Goal: Task Accomplishment & Management: Complete application form

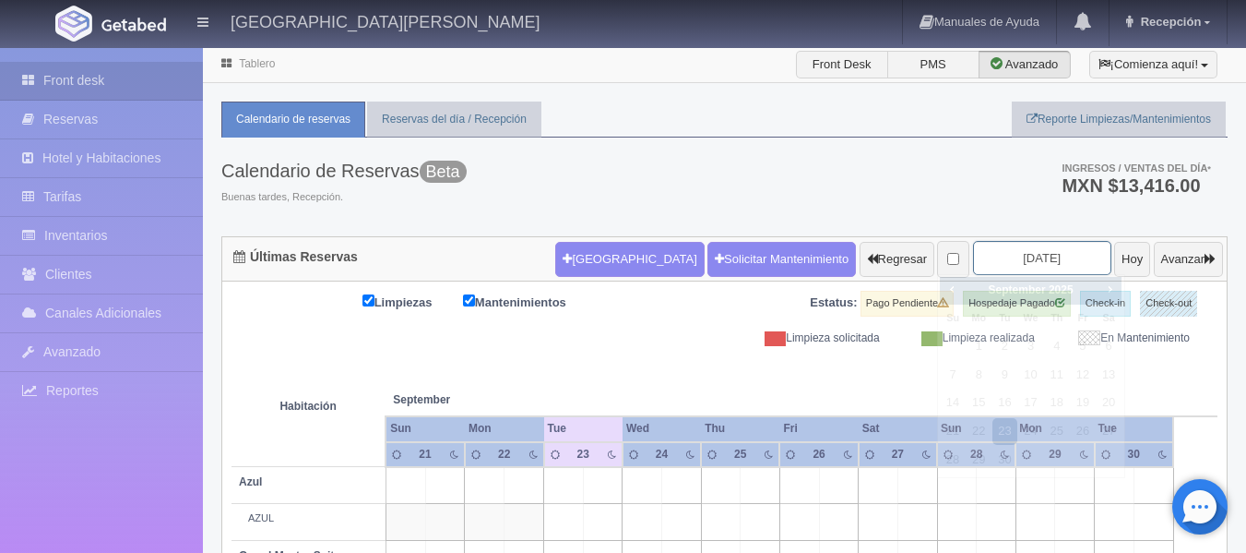
click at [1037, 249] on input "[DATE]" at bounding box center [1042, 258] width 138 height 34
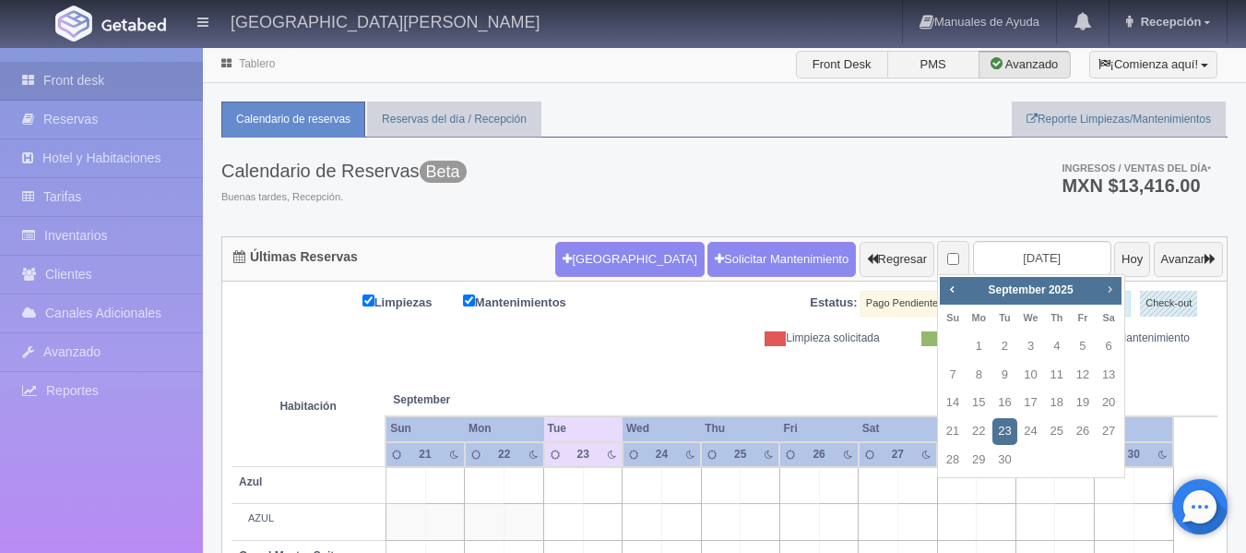
click at [1116, 291] on span "Next" at bounding box center [1110, 288] width 15 height 15
click at [1089, 347] on link "3" at bounding box center [1083, 346] width 24 height 27
type input "2025-10-03"
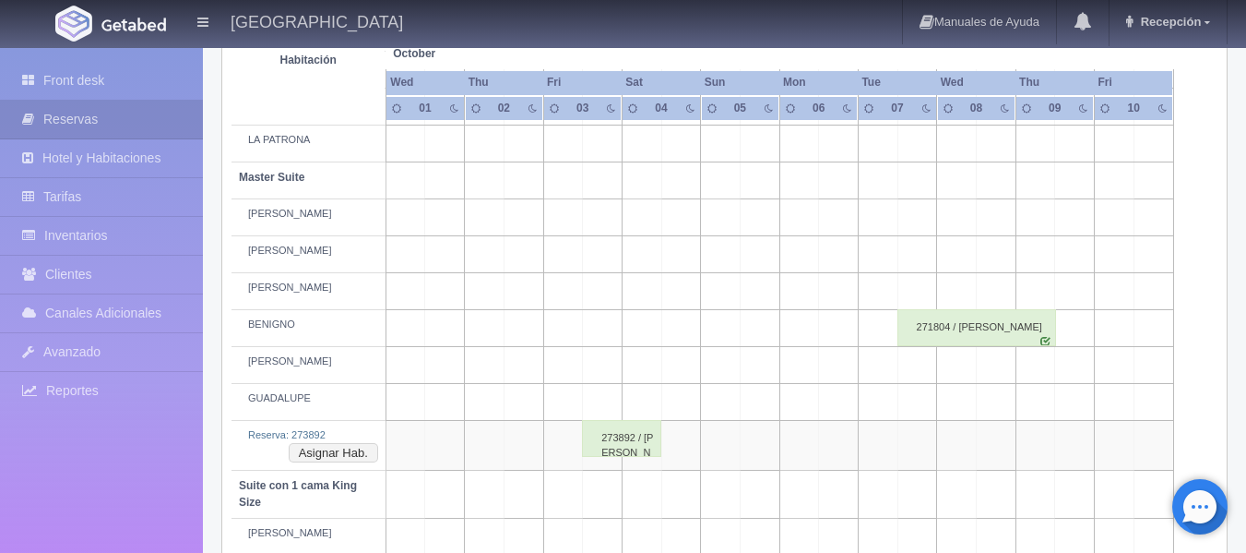
scroll to position [599, 0]
click at [328, 456] on button "Asignar Hab." at bounding box center [333, 454] width 89 height 20
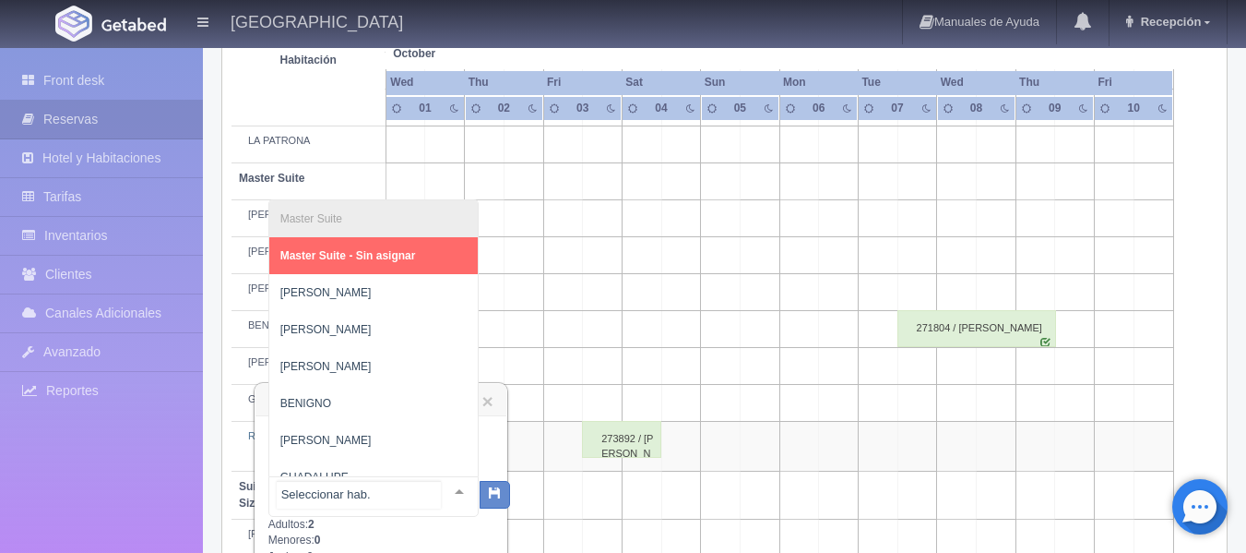
click at [445, 487] on div at bounding box center [459, 491] width 37 height 28
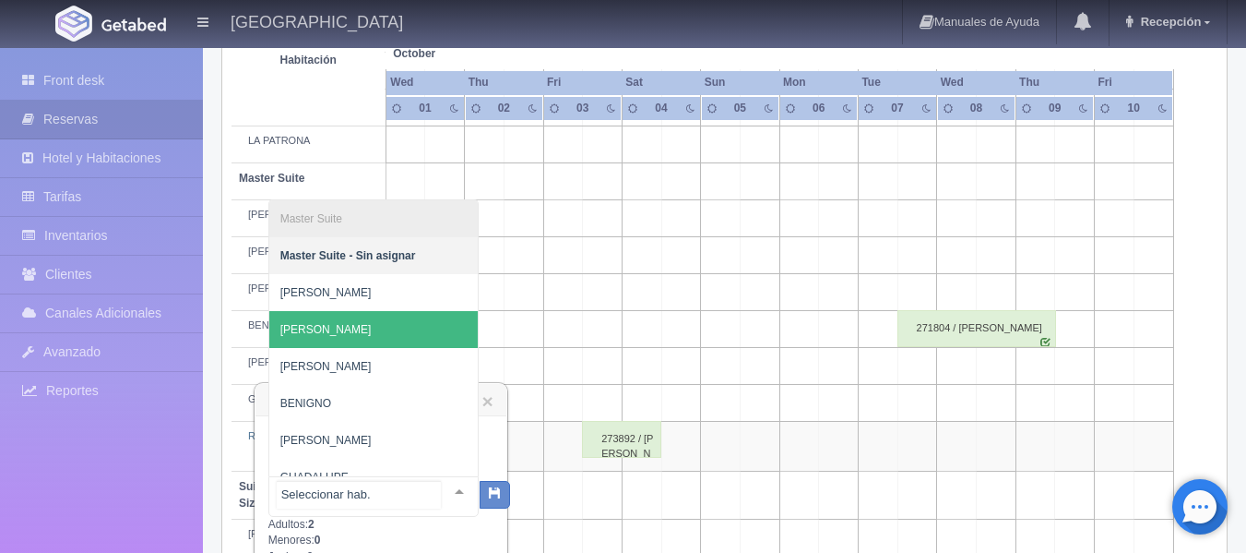
click at [327, 326] on span "[PERSON_NAME]" at bounding box center [373, 329] width 209 height 37
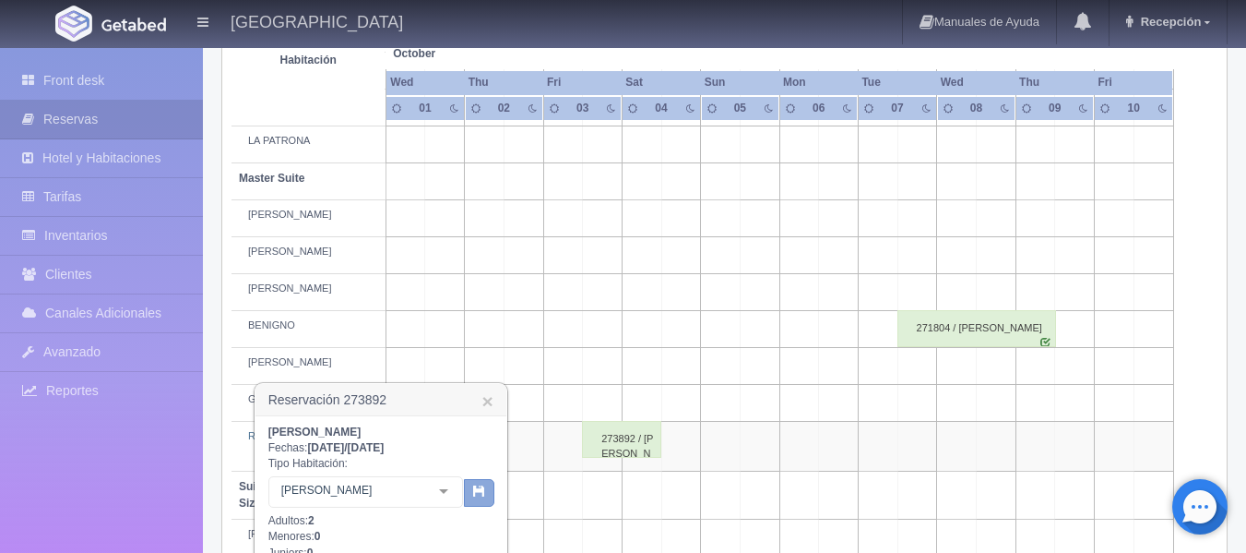
click at [471, 492] on button "button" at bounding box center [479, 493] width 30 height 28
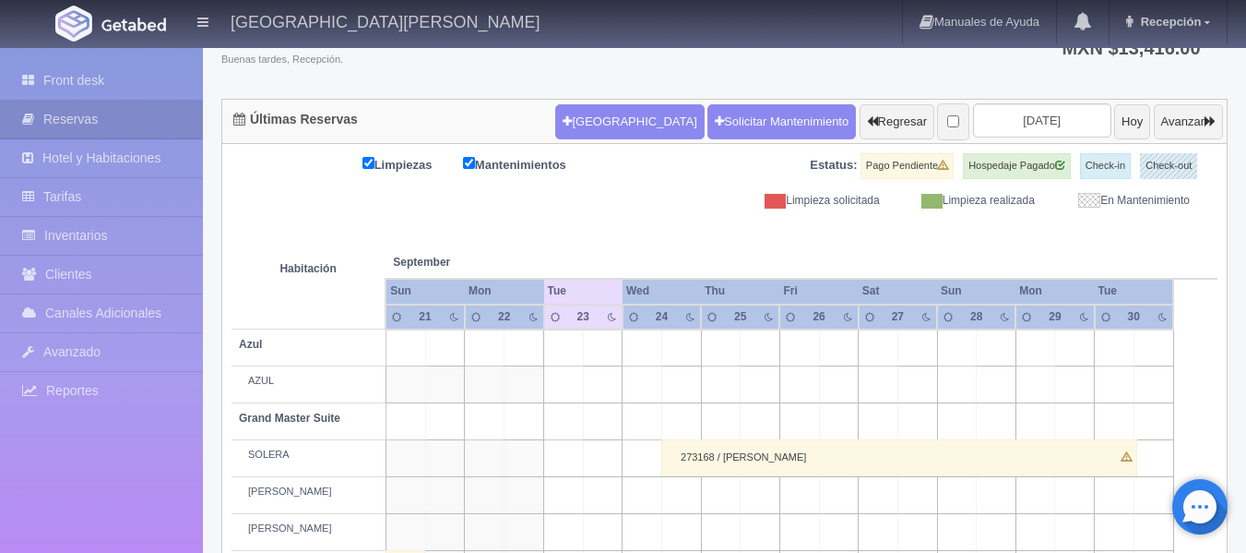
scroll to position [137, 0]
click at [1043, 119] on input "[DATE]" at bounding box center [1042, 120] width 138 height 34
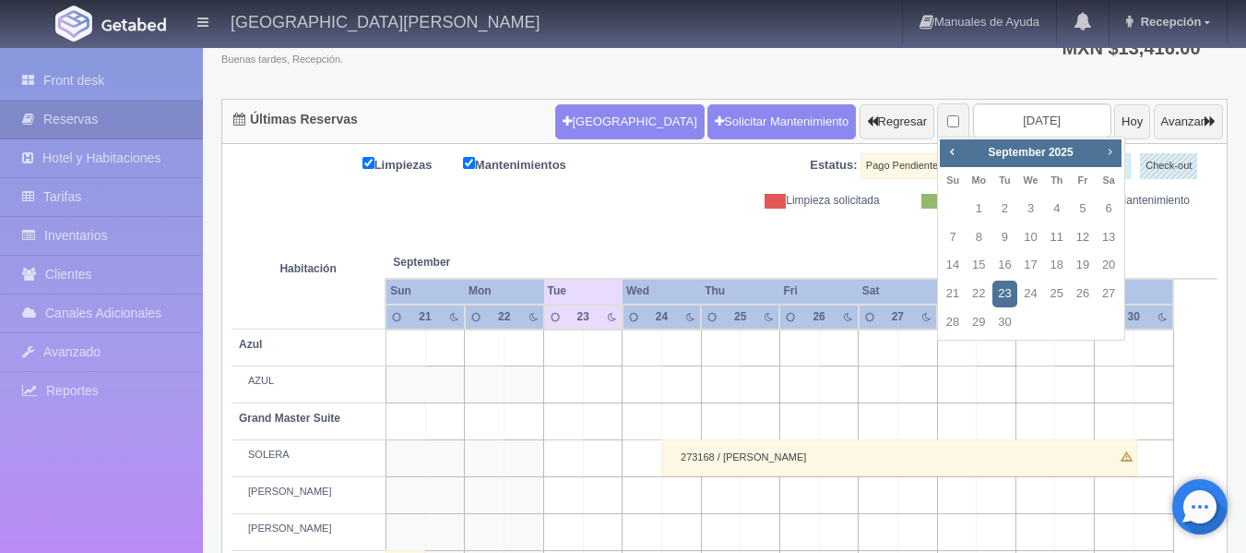
click at [1107, 150] on span "Next" at bounding box center [1110, 151] width 15 height 15
click at [1072, 207] on link "3" at bounding box center [1083, 209] width 24 height 27
type input "[DATE]"
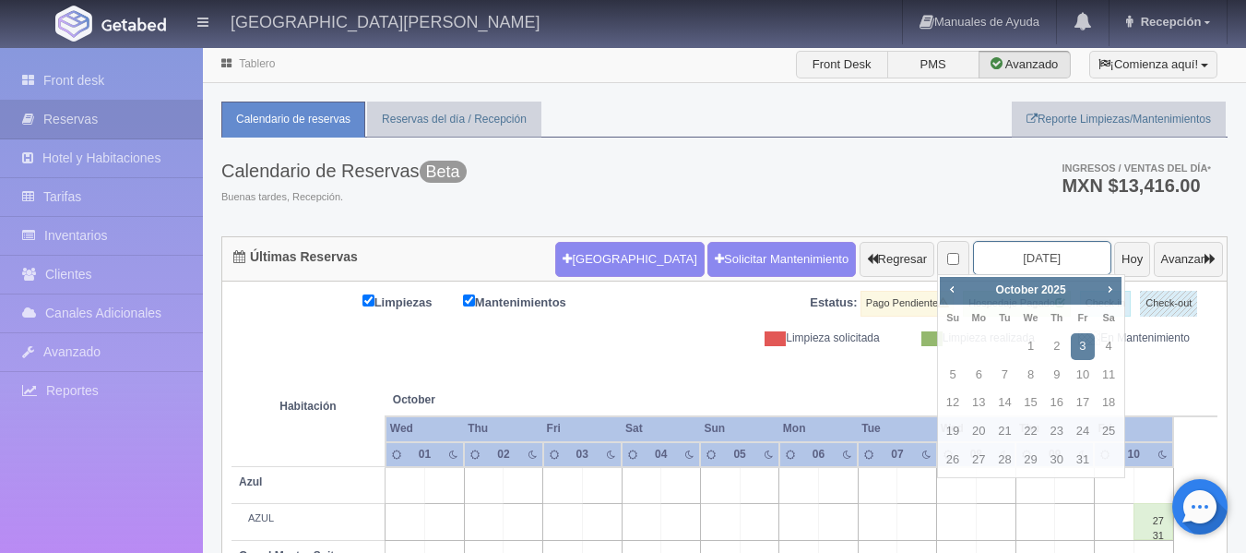
click at [1020, 257] on input "[DATE]" at bounding box center [1042, 258] width 138 height 34
click at [1050, 406] on link "16" at bounding box center [1057, 402] width 24 height 27
type input "2025-10-16"
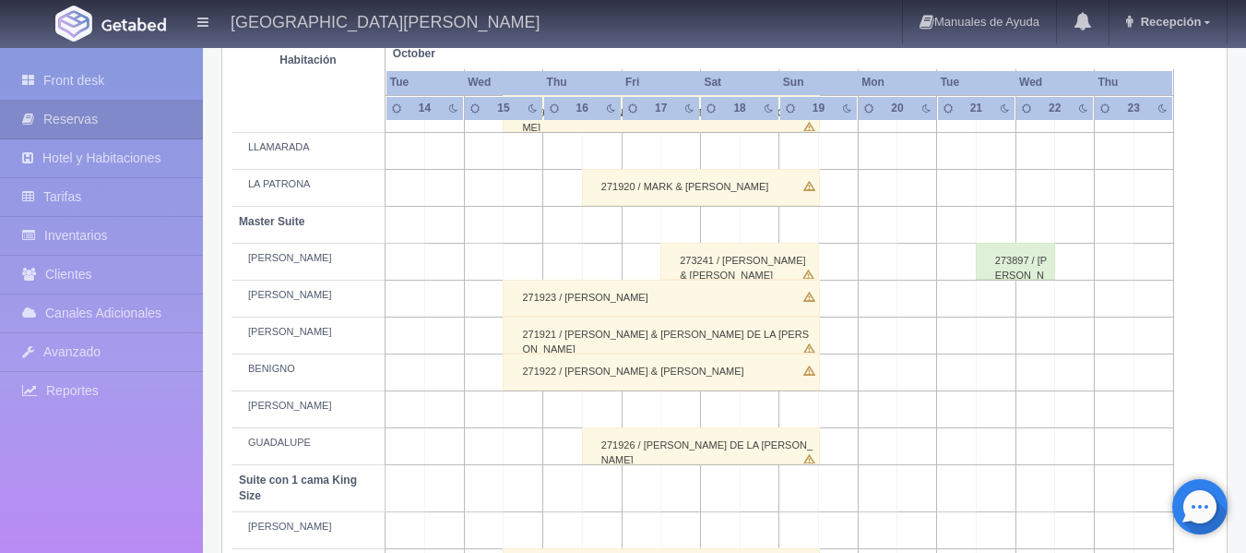
scroll to position [556, 0]
click at [521, 410] on td at bounding box center [524, 408] width 40 height 37
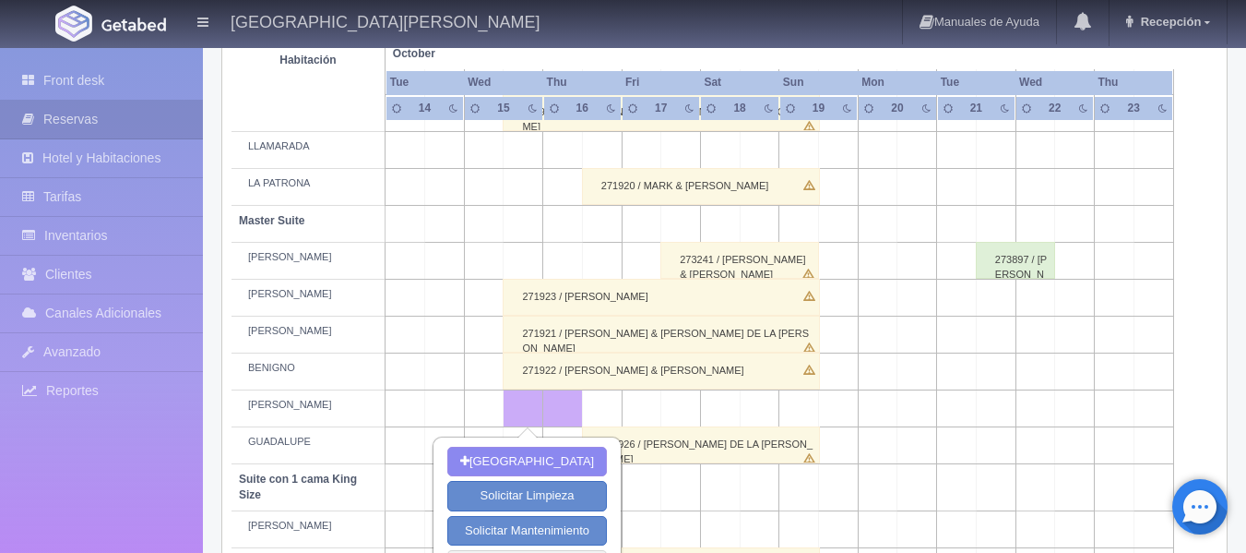
click at [494, 405] on td at bounding box center [484, 408] width 40 height 37
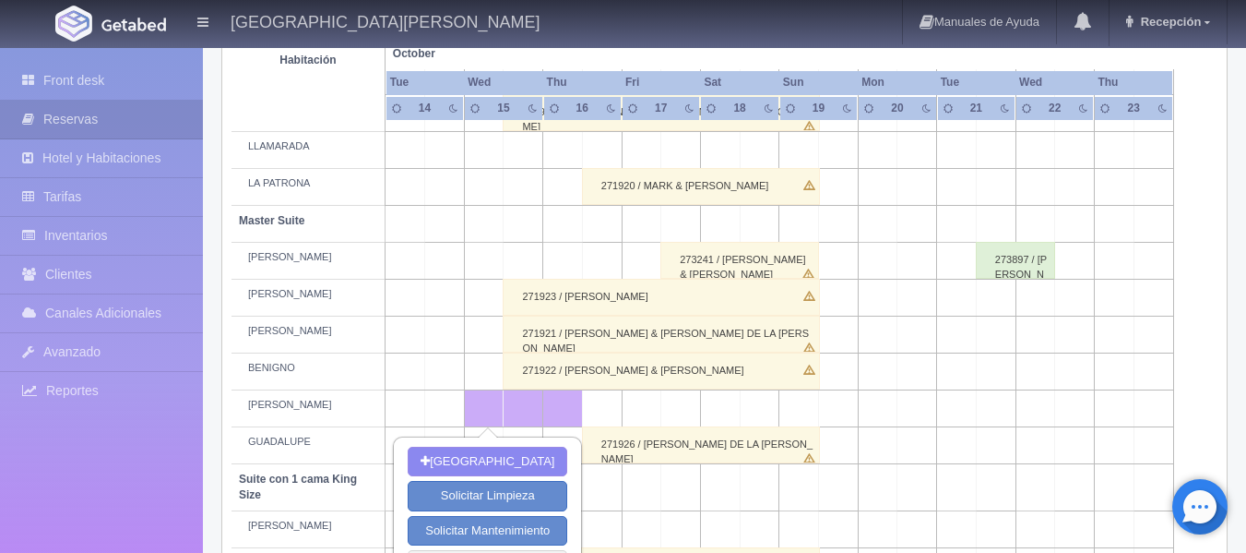
click at [606, 412] on td at bounding box center [602, 408] width 40 height 37
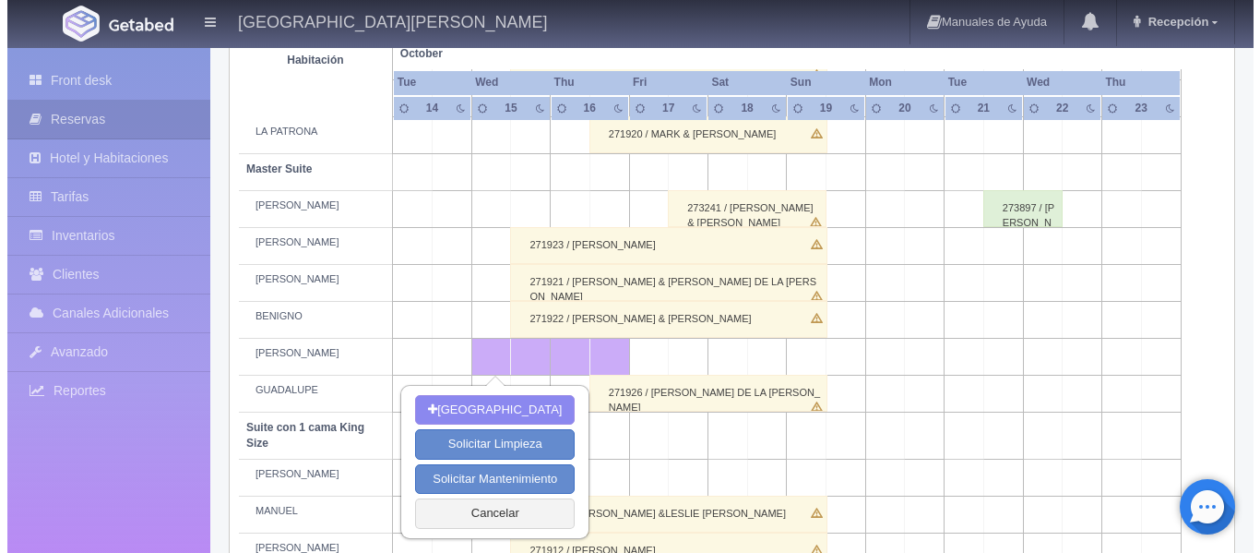
scroll to position [619, 0]
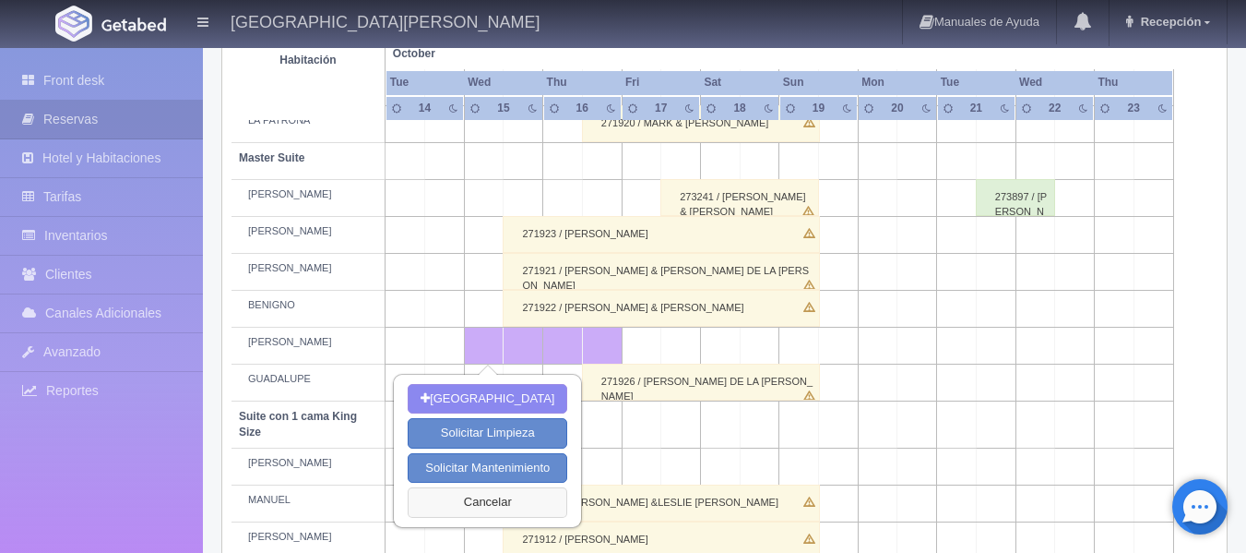
click at [492, 497] on button "Cancelar" at bounding box center [488, 502] width 160 height 30
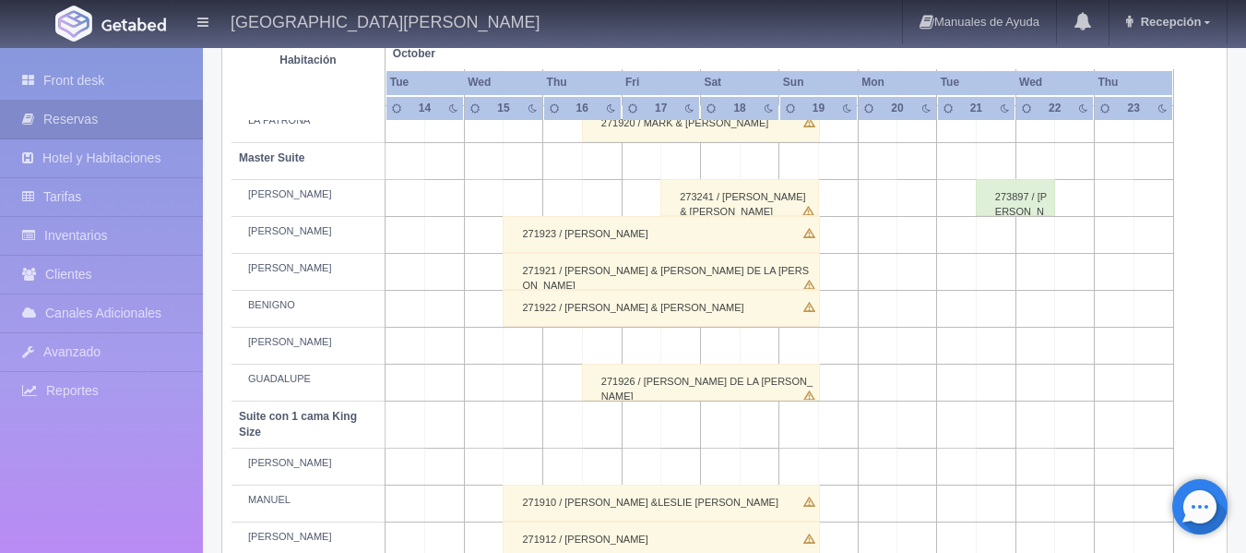
click at [534, 335] on td at bounding box center [524, 346] width 40 height 37
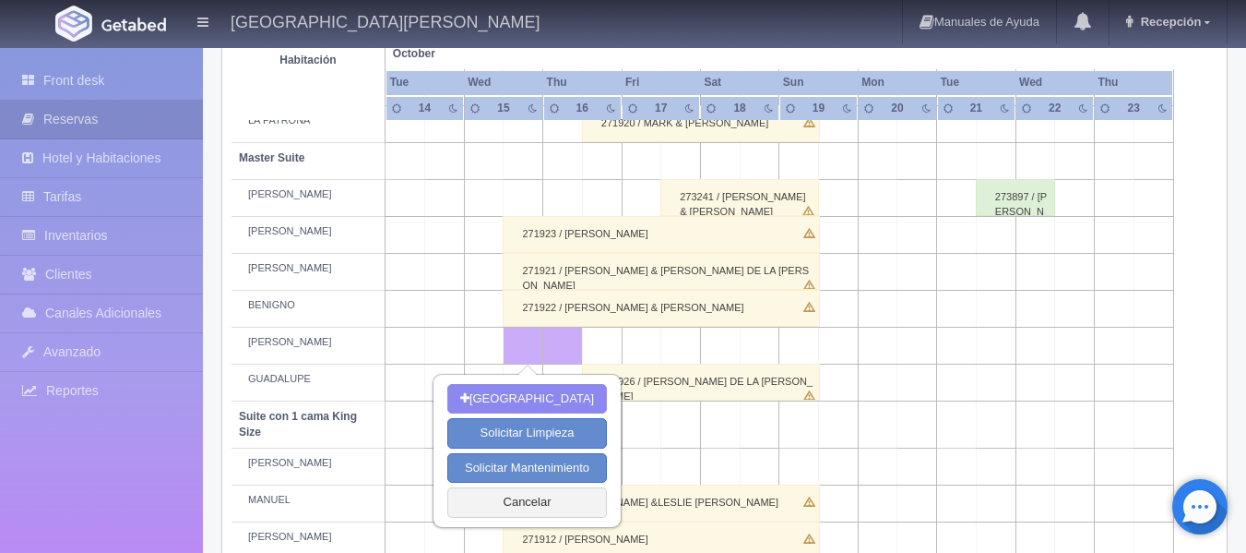
click at [750, 362] on td at bounding box center [760, 346] width 40 height 37
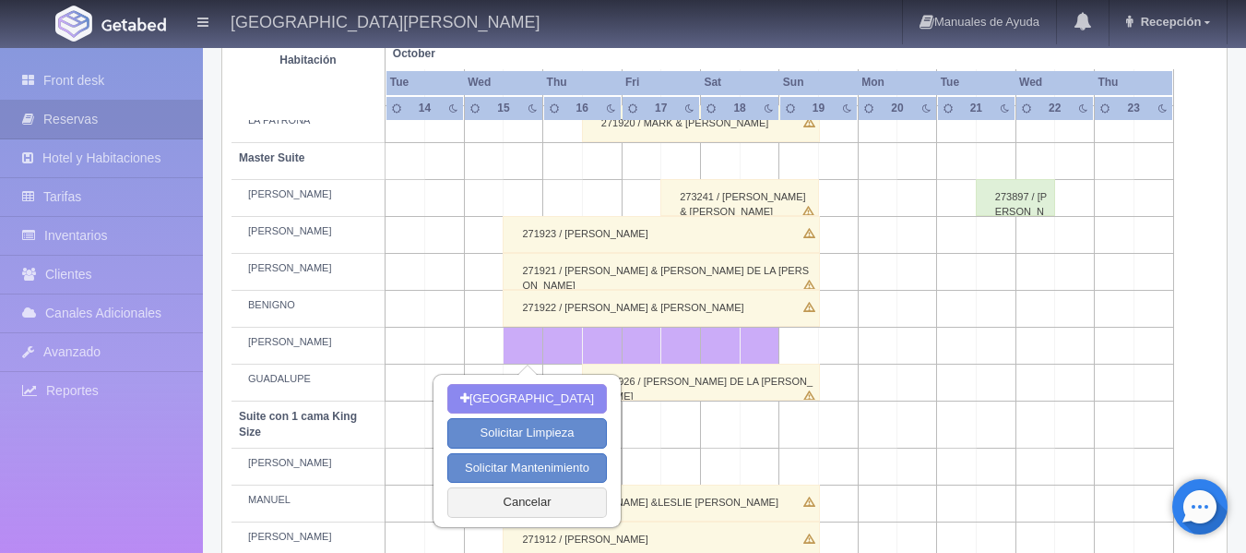
click at [799, 352] on td at bounding box center [800, 346] width 40 height 37
click at [541, 397] on button "Nueva Reserva" at bounding box center [527, 399] width 160 height 30
type input "15-10-2025"
type input "19-10-2025"
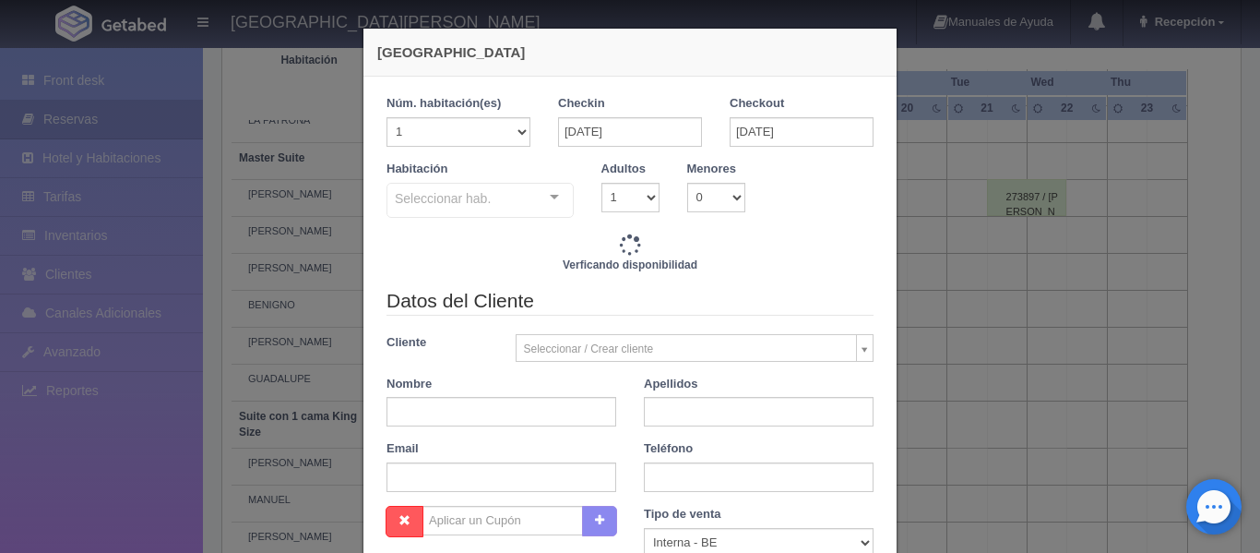
checkbox input "false"
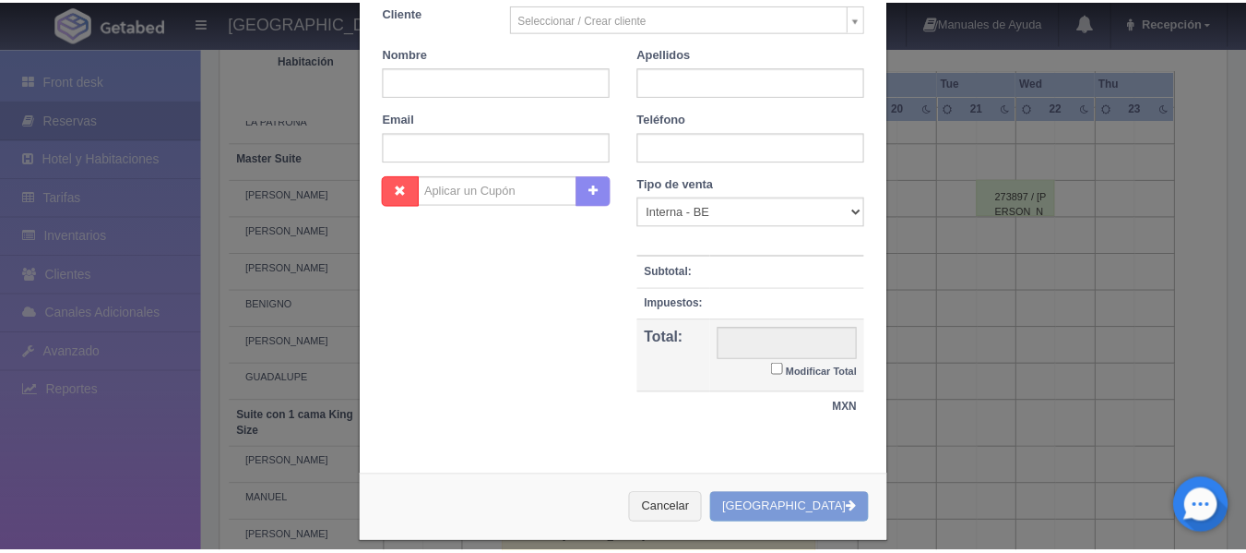
scroll to position [354, 0]
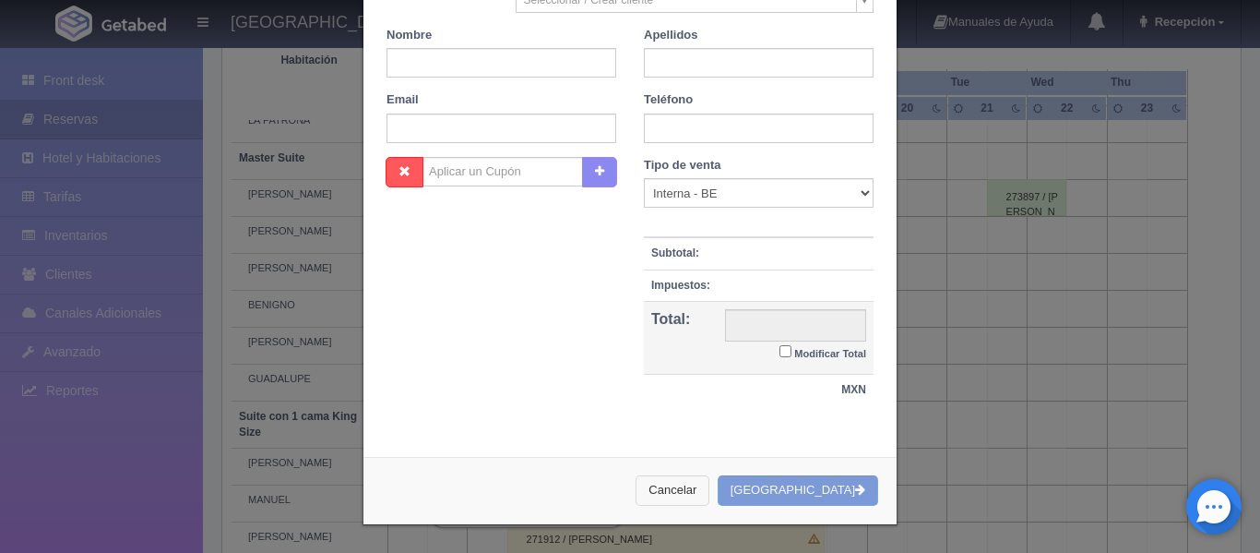
click at [704, 500] on button "Cancelar" at bounding box center [673, 490] width 74 height 30
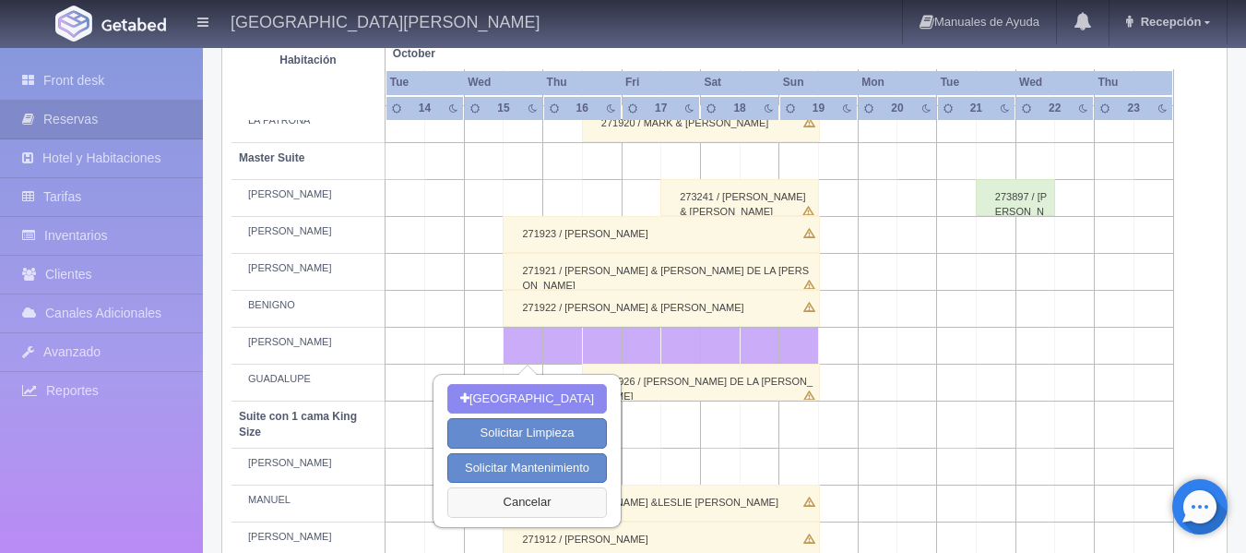
click at [542, 496] on button "Cancelar" at bounding box center [527, 502] width 160 height 30
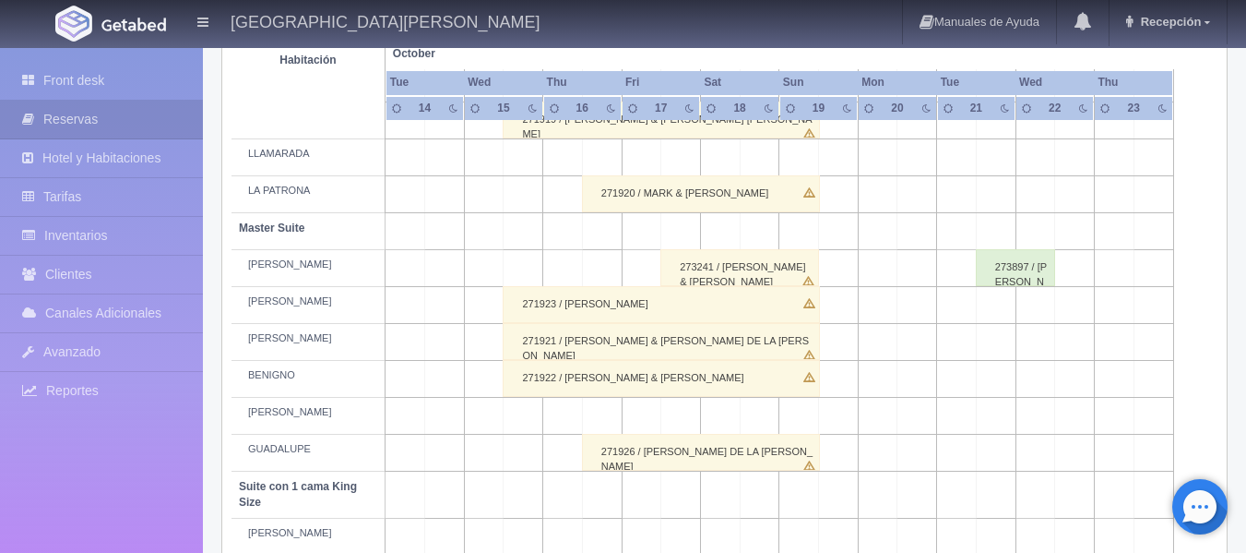
scroll to position [552, 0]
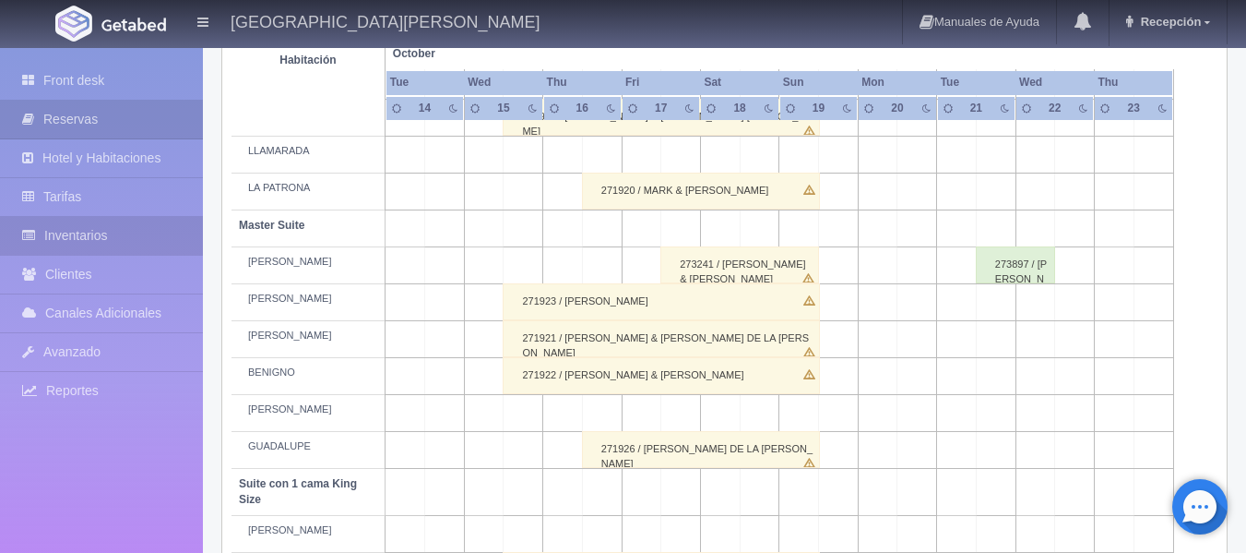
click at [75, 239] on link "Inventarios" at bounding box center [101, 236] width 203 height 38
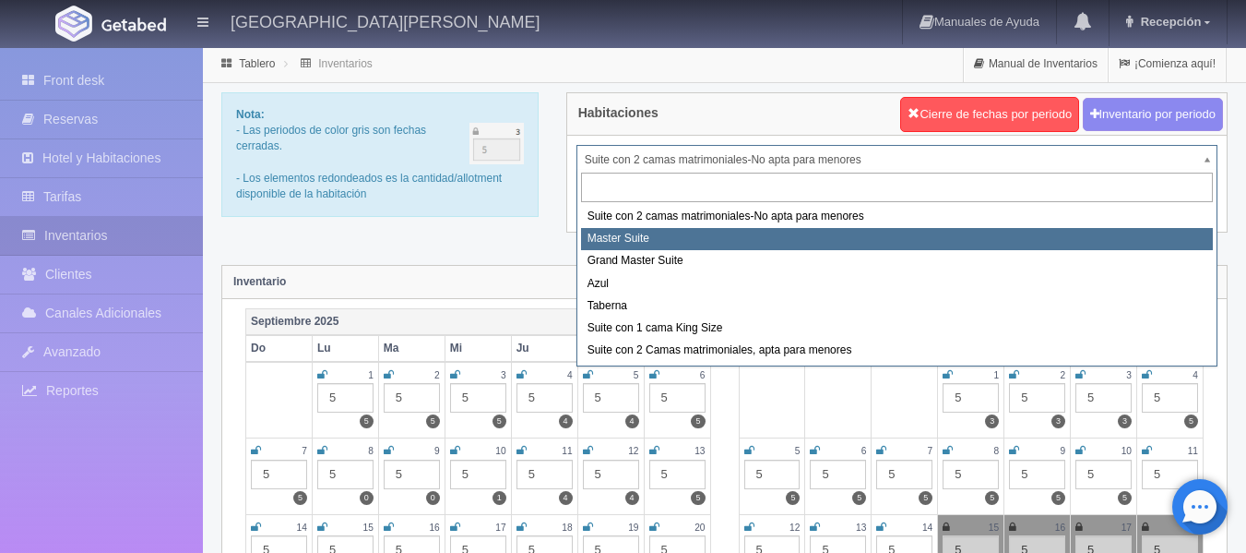
select select "1894"
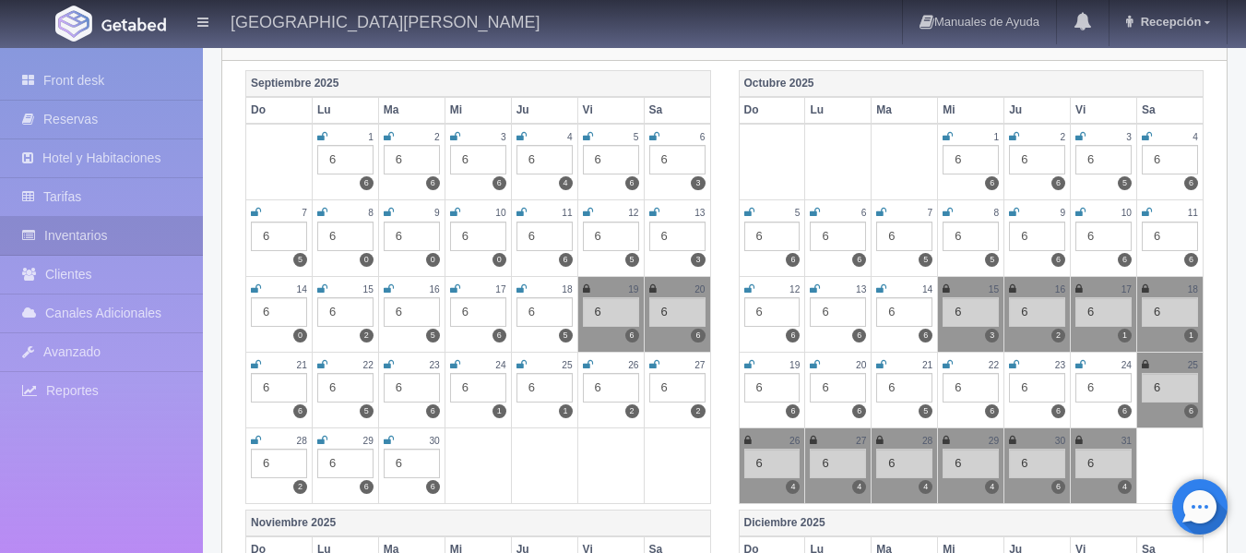
scroll to position [266, 0]
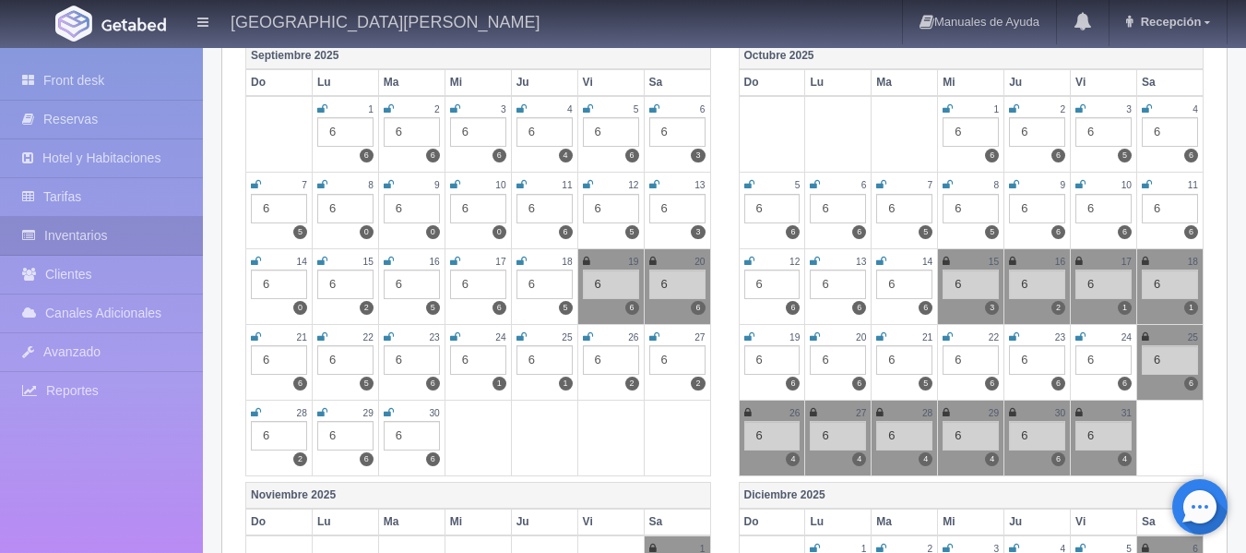
click at [949, 263] on icon at bounding box center [946, 261] width 7 height 11
click at [1013, 263] on icon at bounding box center [1012, 261] width 7 height 11
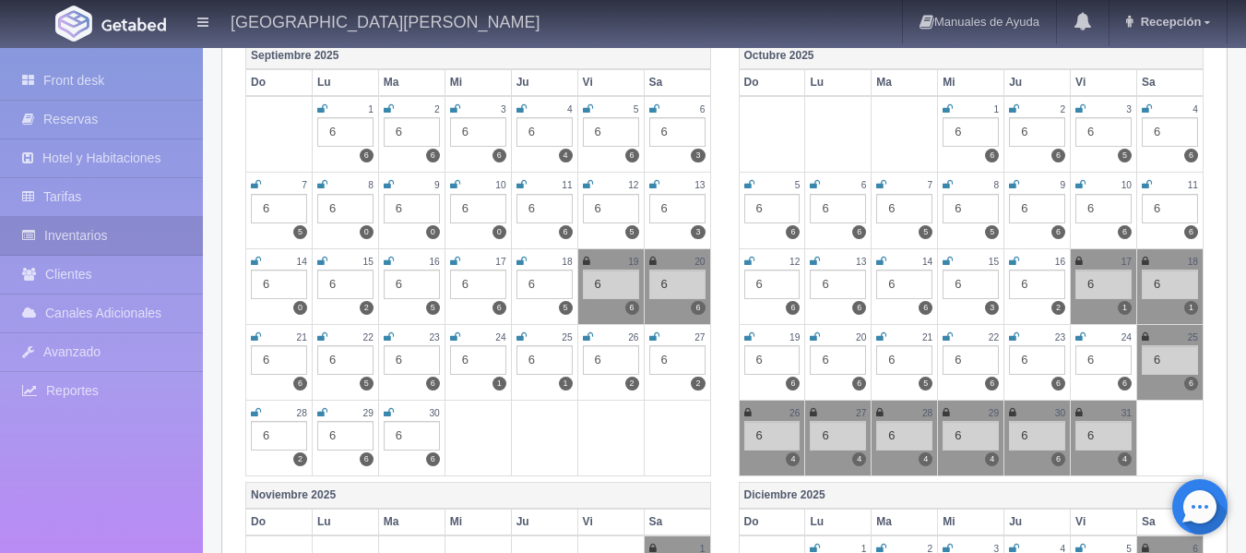
click at [1080, 260] on icon at bounding box center [1079, 261] width 7 height 11
click at [1144, 263] on icon at bounding box center [1145, 261] width 7 height 11
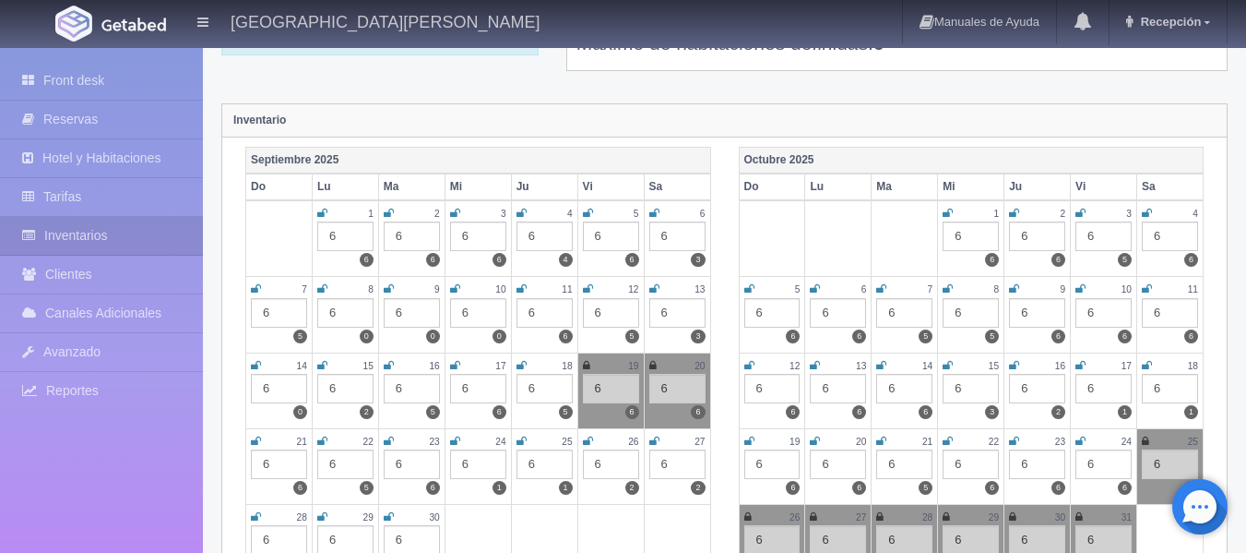
scroll to position [161, 0]
click at [151, 81] on link "Front desk" at bounding box center [101, 81] width 203 height 38
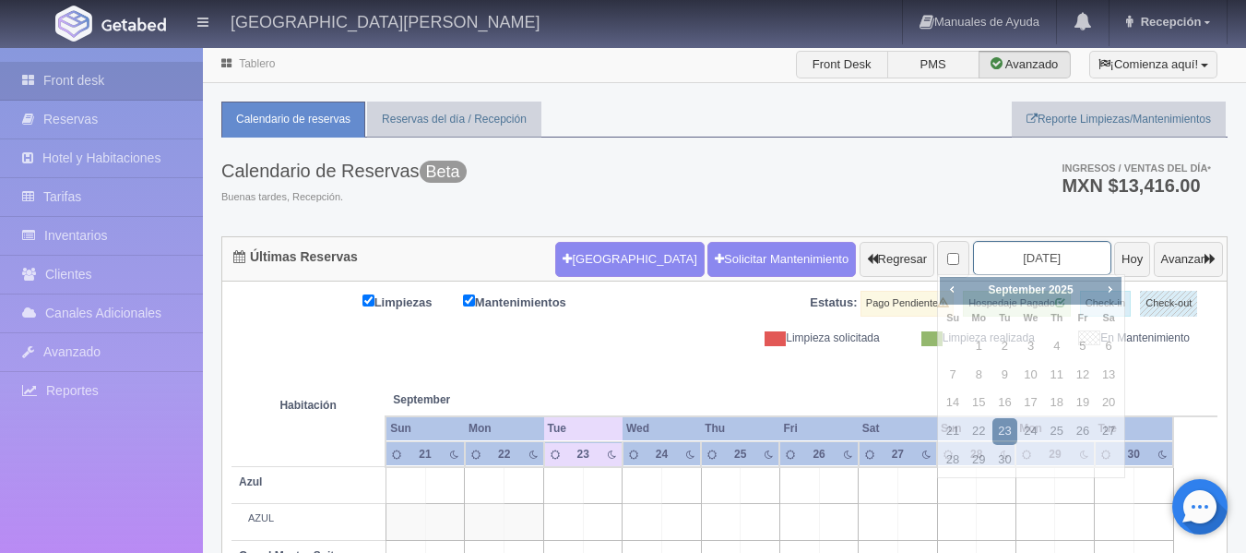
click at [1016, 245] on input "[DATE]" at bounding box center [1042, 258] width 138 height 34
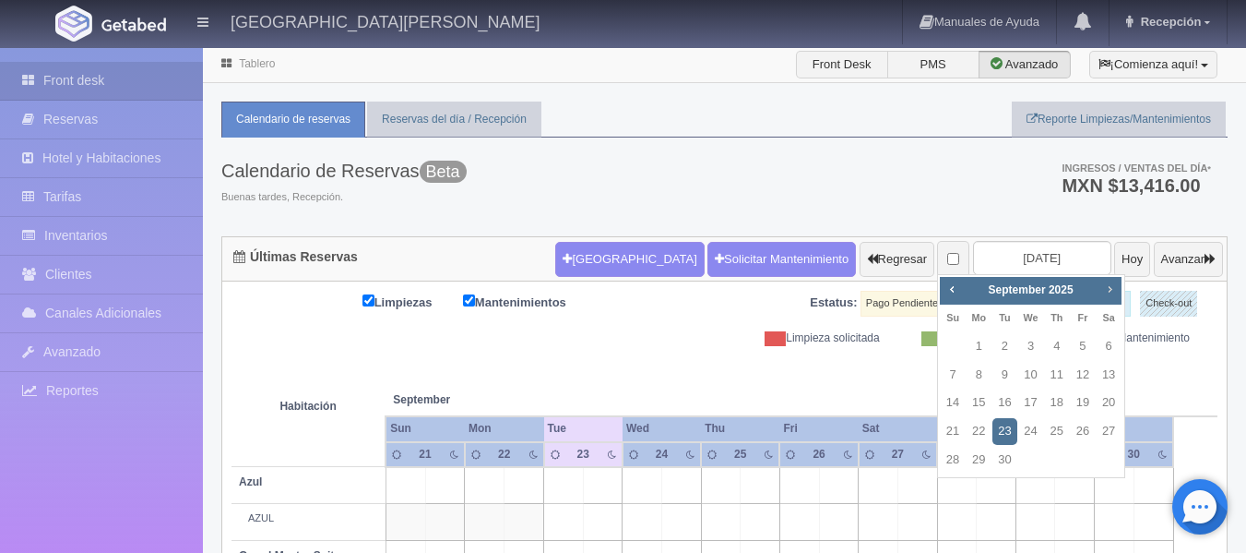
click at [1114, 296] on span "Next" at bounding box center [1110, 288] width 15 height 15
click at [1057, 393] on link "16" at bounding box center [1057, 402] width 24 height 27
type input "2025-10-16"
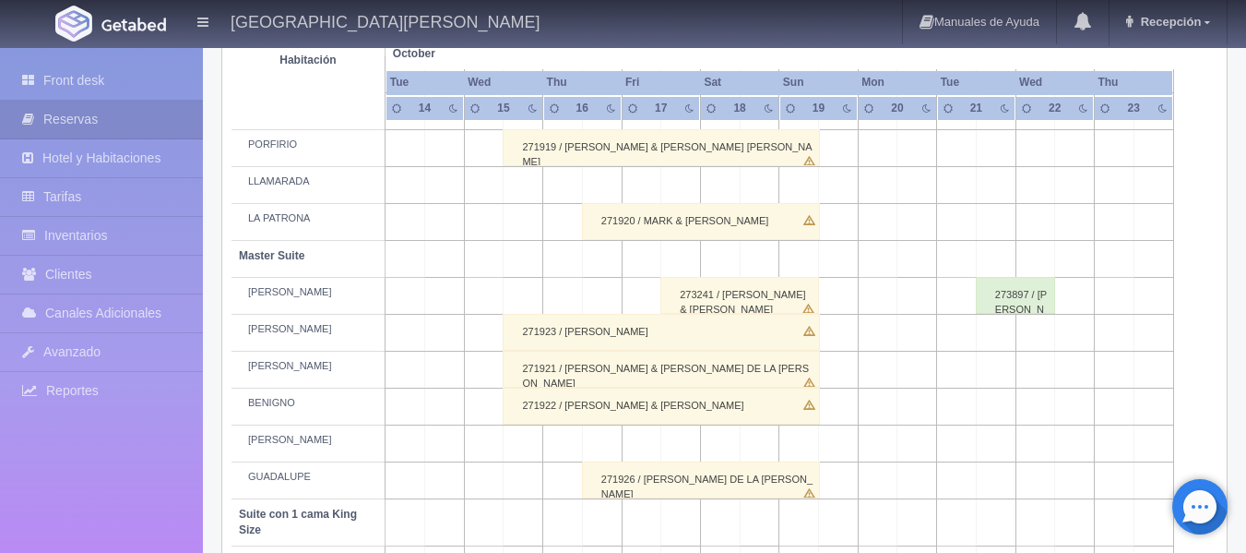
scroll to position [522, 0]
click at [590, 432] on td at bounding box center [602, 442] width 40 height 37
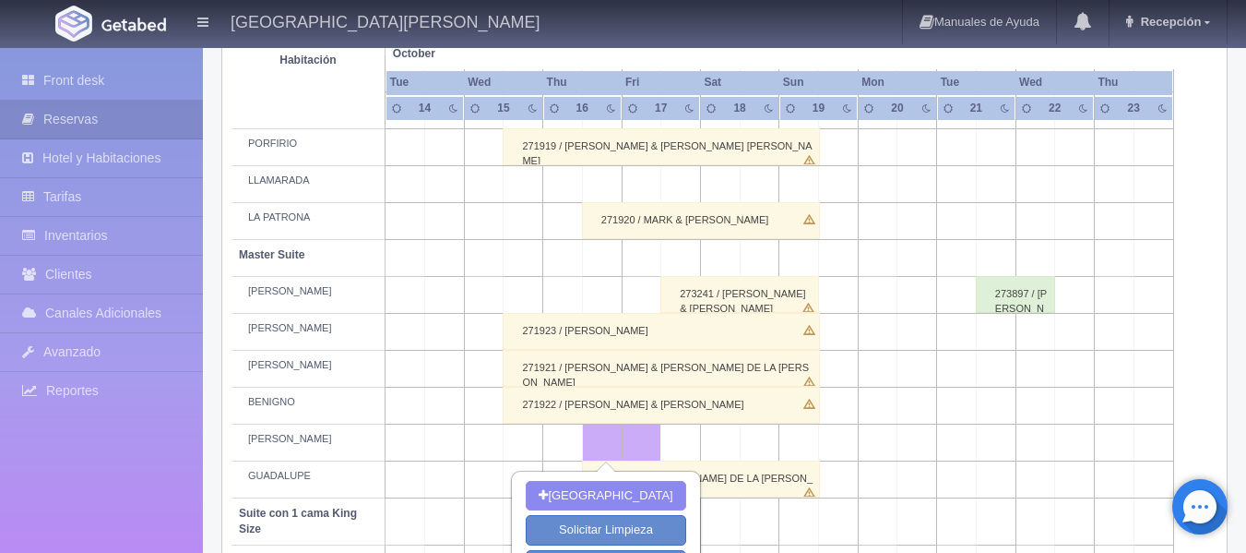
click at [776, 444] on td at bounding box center [760, 442] width 40 height 37
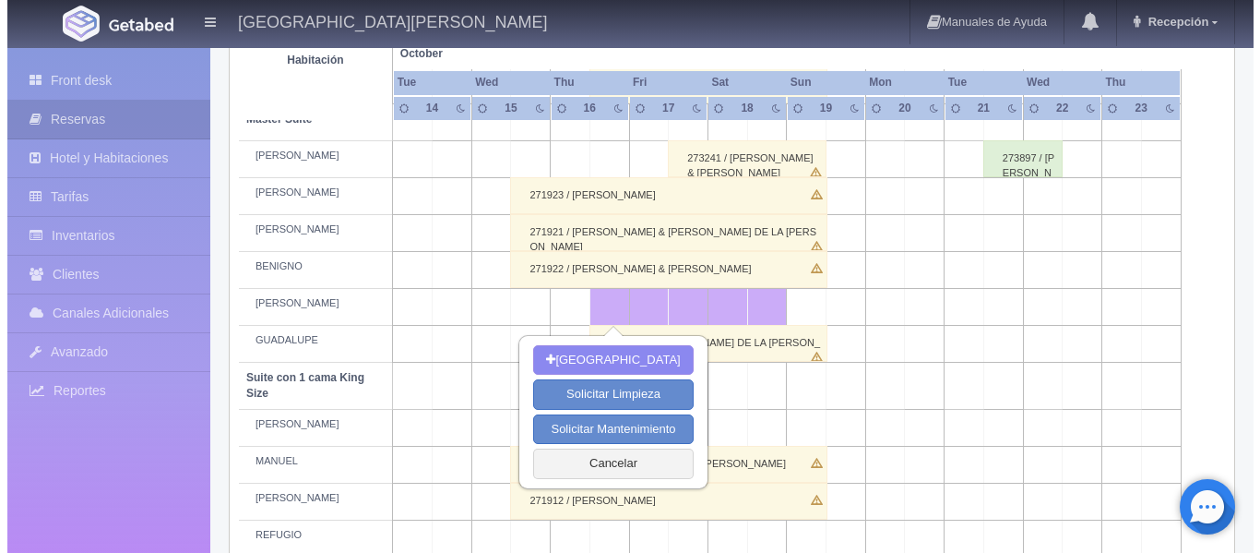
scroll to position [660, 0]
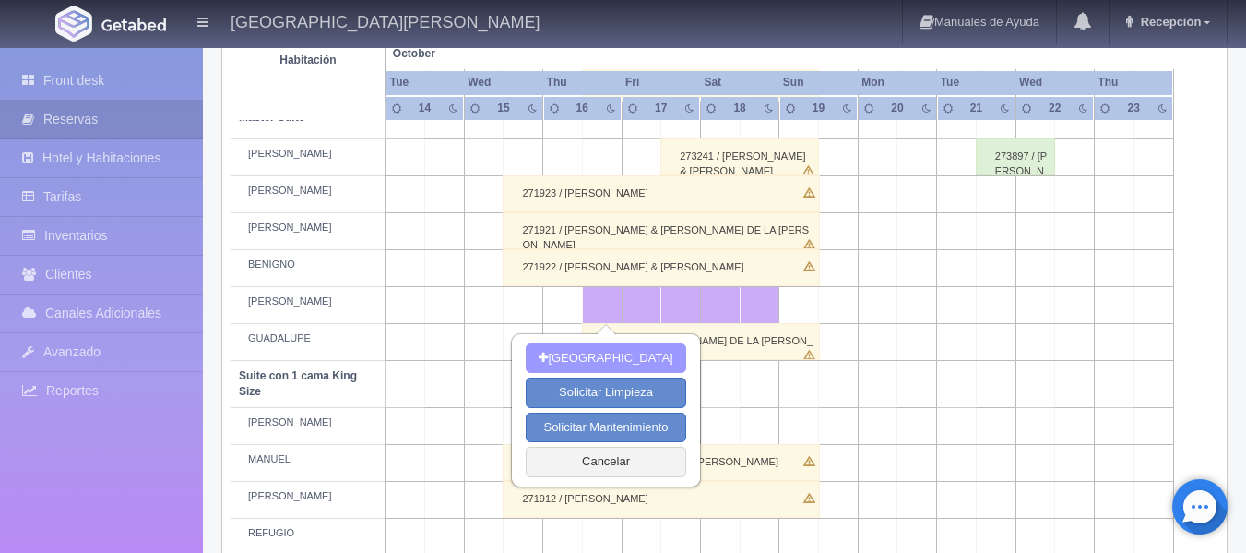
click at [629, 358] on button "Nueva Reserva" at bounding box center [606, 358] width 160 height 30
type input "16-10-2025"
type input "18-10-2025"
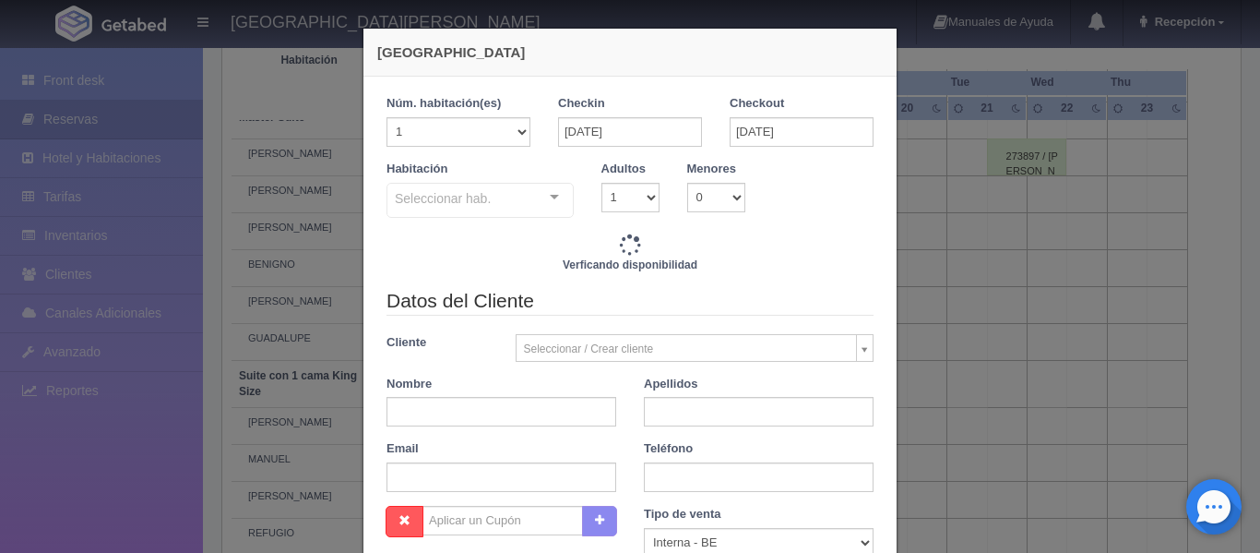
checkbox input "false"
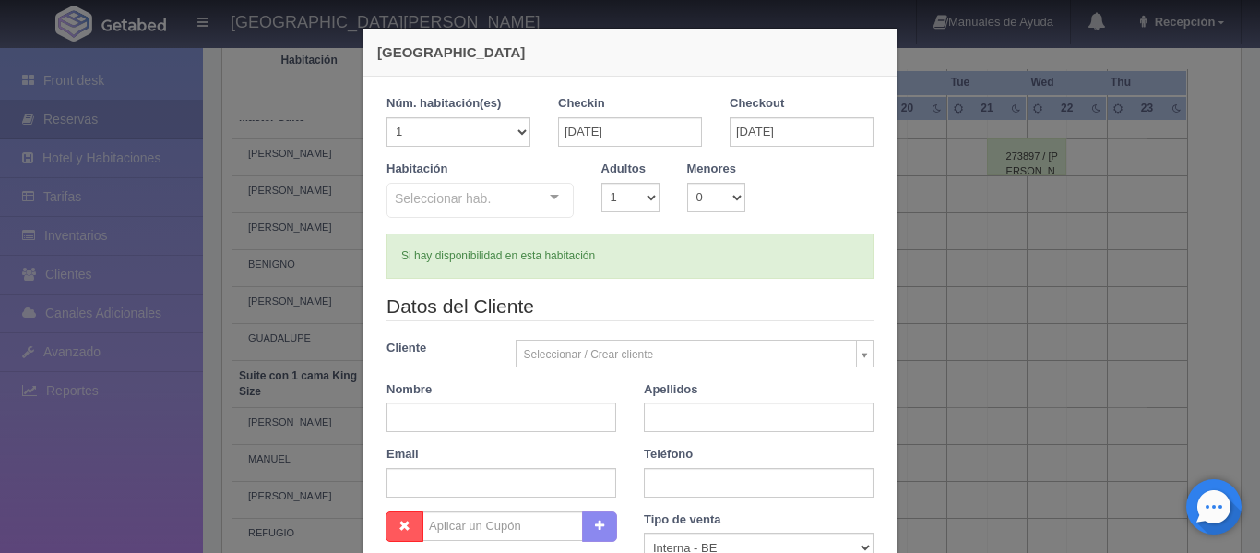
type input "10820.00"
checkbox input "false"
click at [537, 205] on div "Seleccionar hab. Suite con 2 camas matrimoniales-No apta para menores Suite con…" at bounding box center [480, 201] width 187 height 37
click at [395, 205] on input "text" at bounding box center [395, 196] width 0 height 18
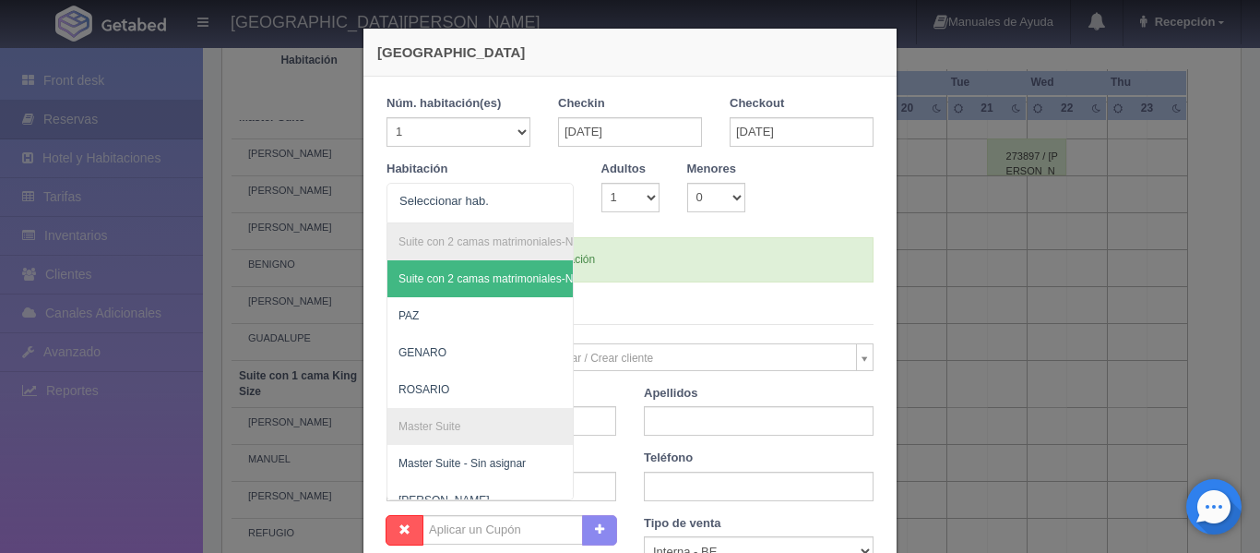
click at [557, 200] on div at bounding box center [554, 198] width 37 height 28
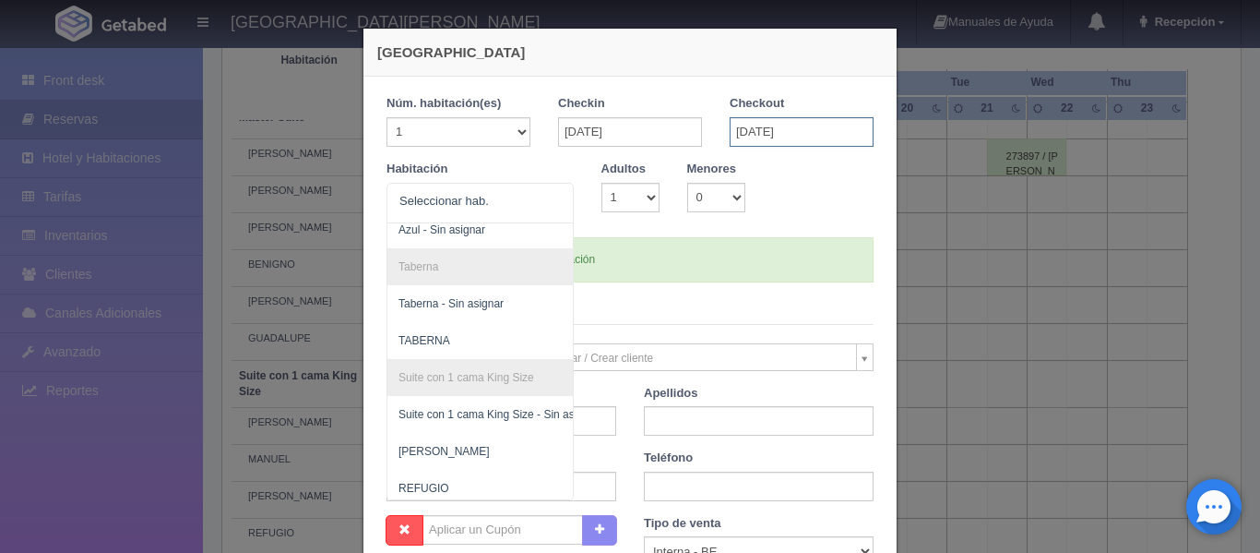
click at [779, 143] on input "18-10-2025" at bounding box center [802, 132] width 144 height 30
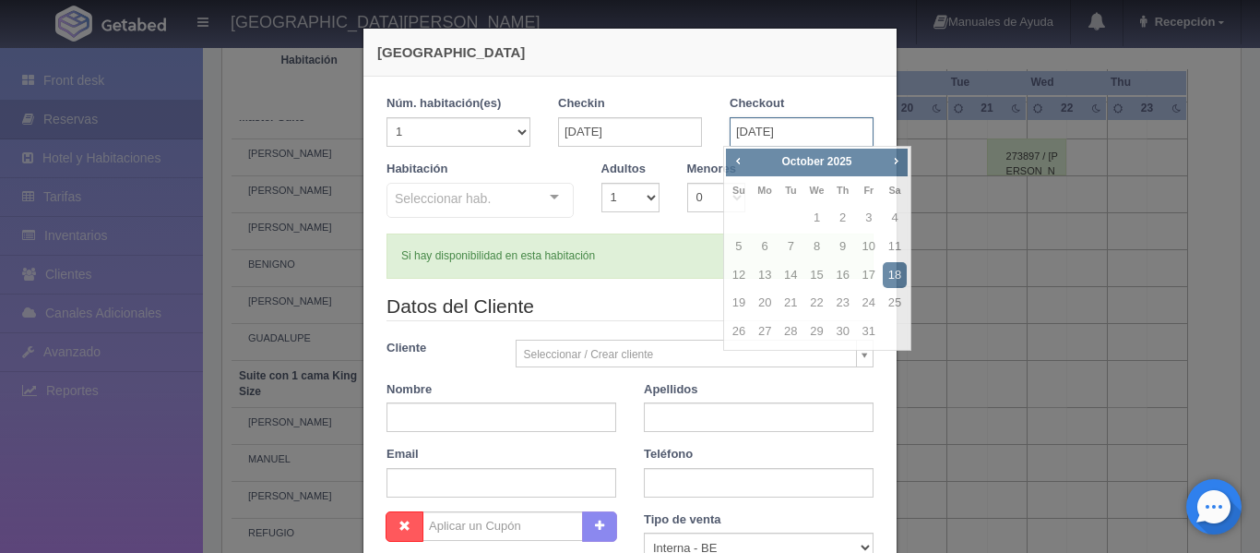
click at [730, 137] on input "18-10-2025" at bounding box center [802, 132] width 144 height 30
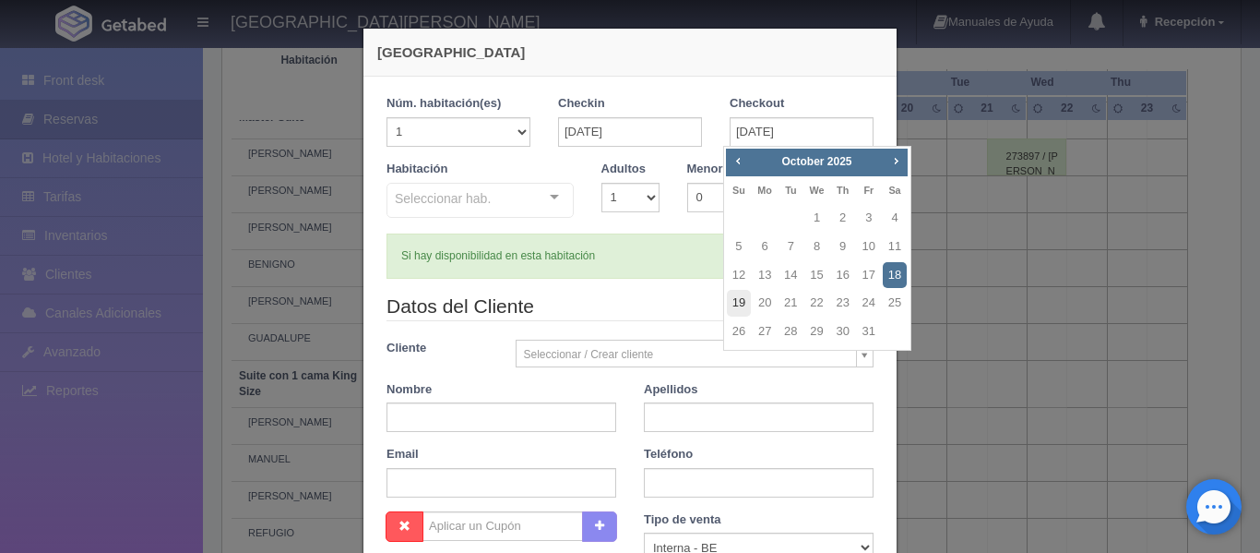
click at [741, 293] on link "19" at bounding box center [739, 303] width 24 height 27
type input "19-10-2025"
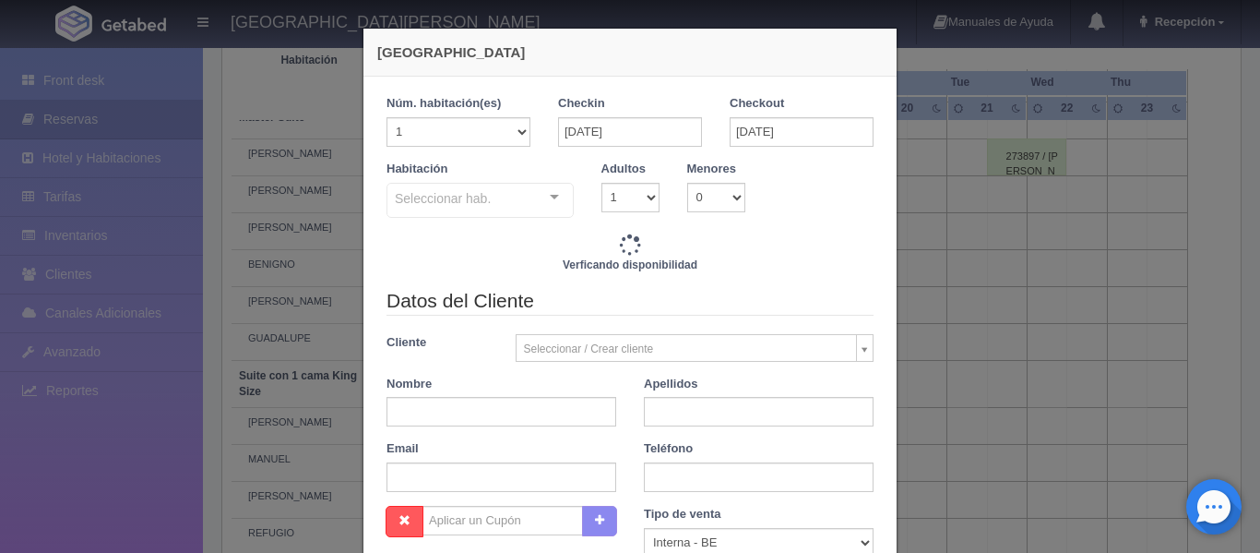
checkbox input "false"
type input "16940.00"
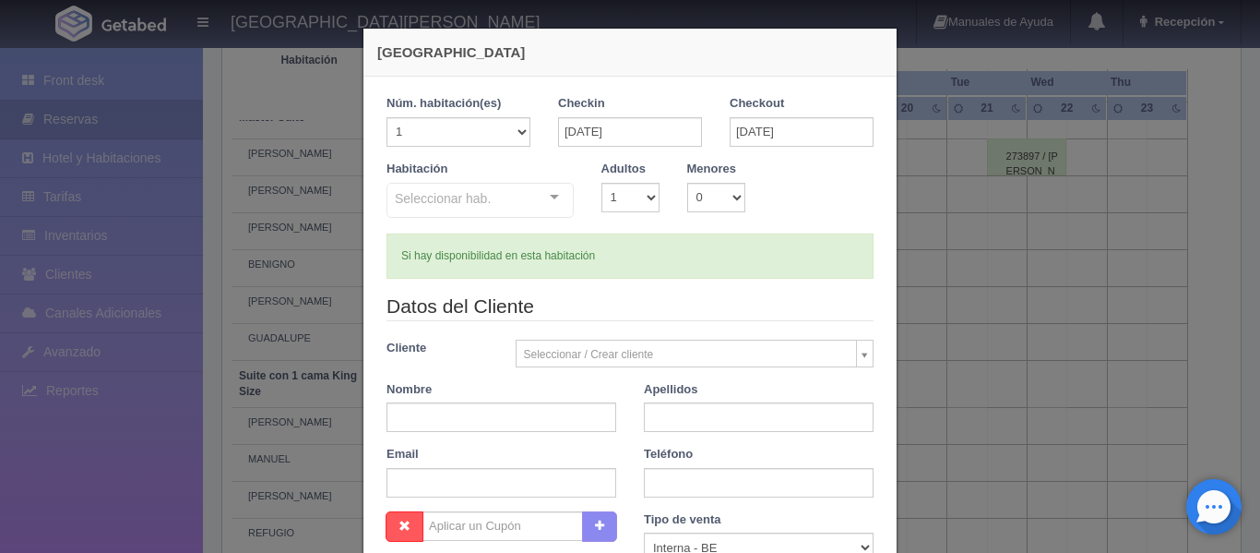
click at [546, 197] on div "Seleccionar hab. Suite con 2 camas matrimoniales-No apta para menores Suite con…" at bounding box center [480, 201] width 187 height 37
click at [395, 205] on input "text" at bounding box center [395, 196] width 0 height 18
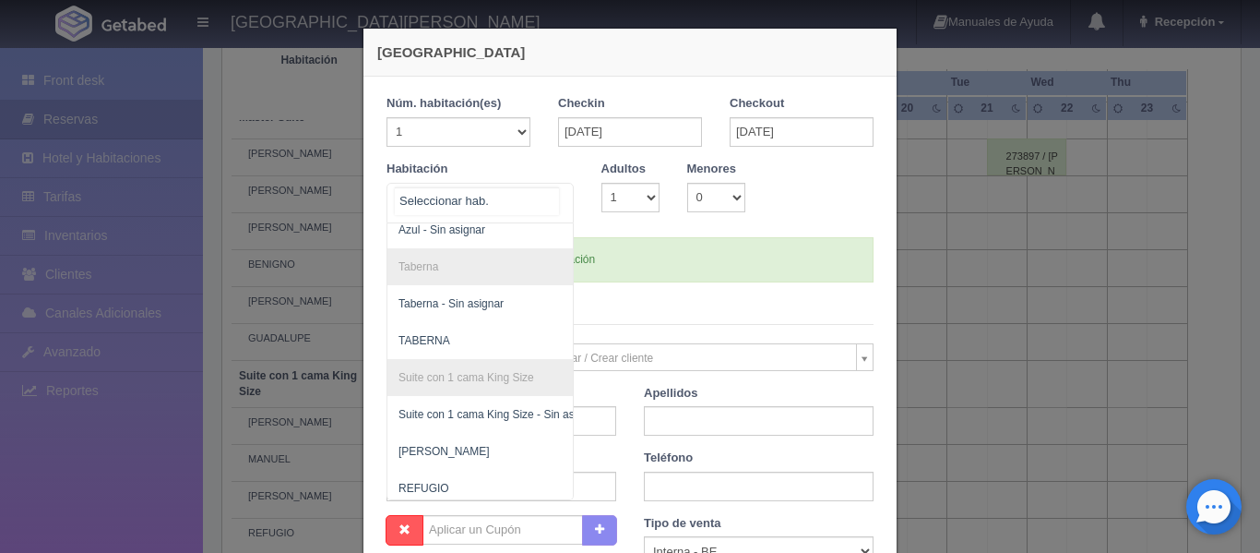
checkbox input "false"
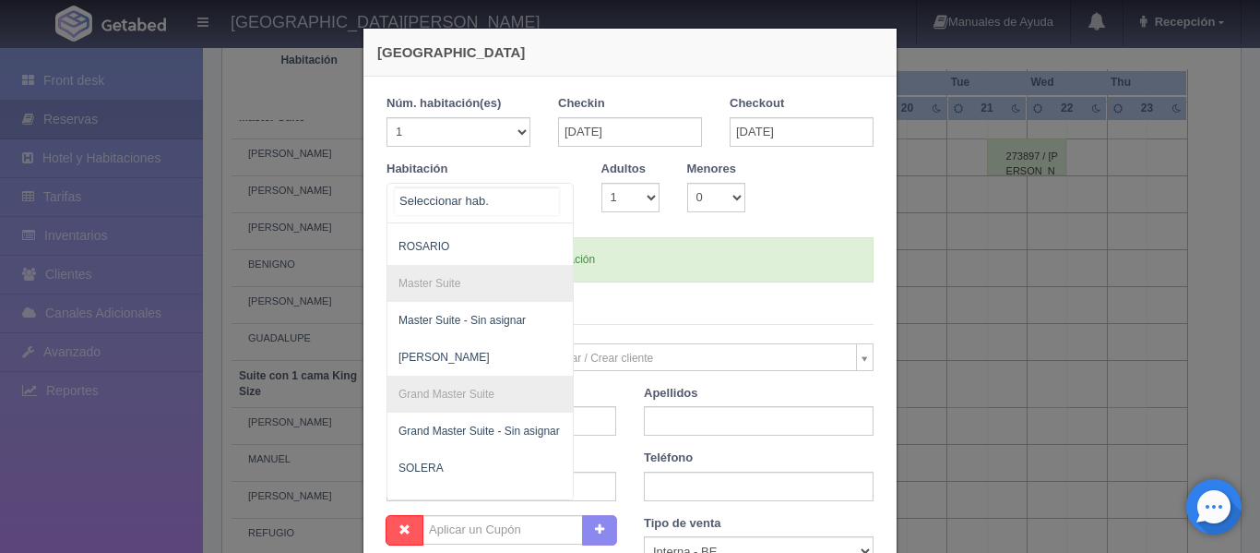
scroll to position [125, 0]
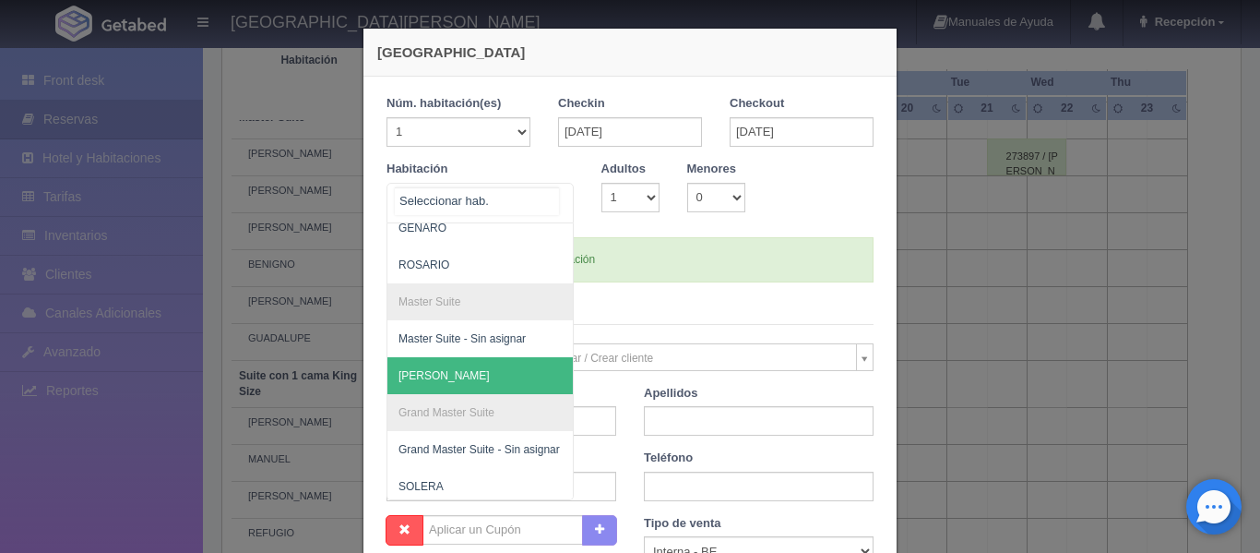
click at [477, 378] on span "[PERSON_NAME]" at bounding box center [569, 375] width 364 height 37
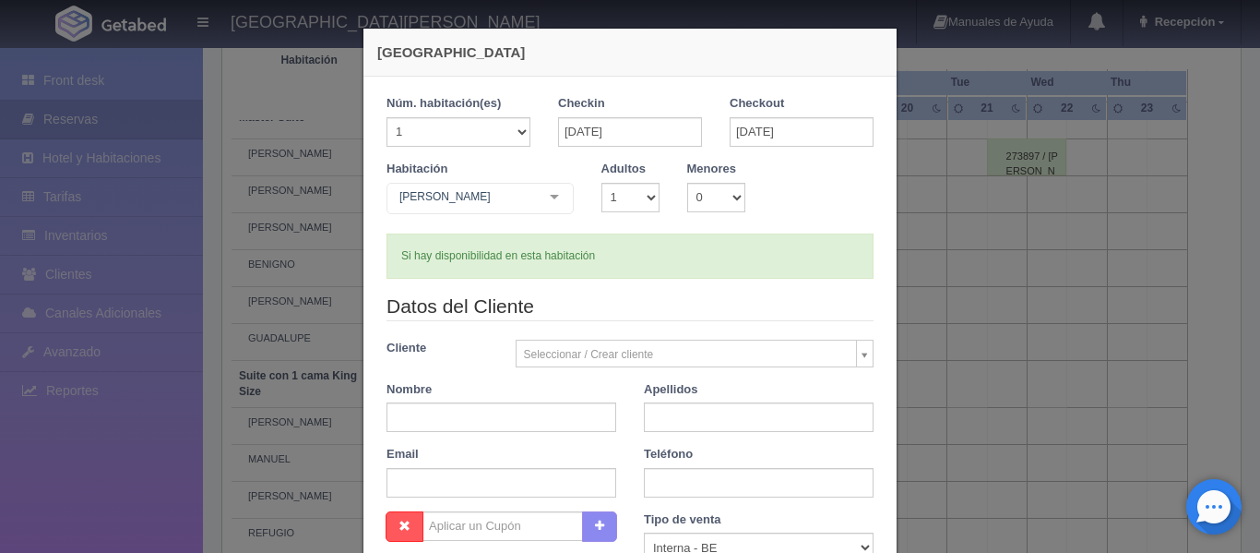
checkbox input "false"
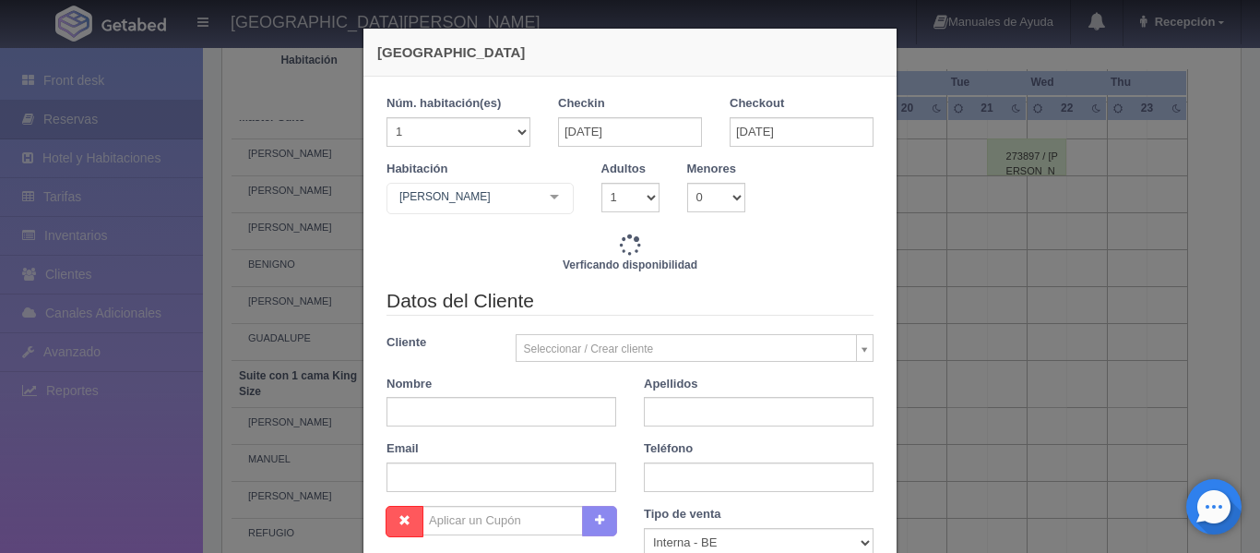
type input "16940.00"
checkbox input "false"
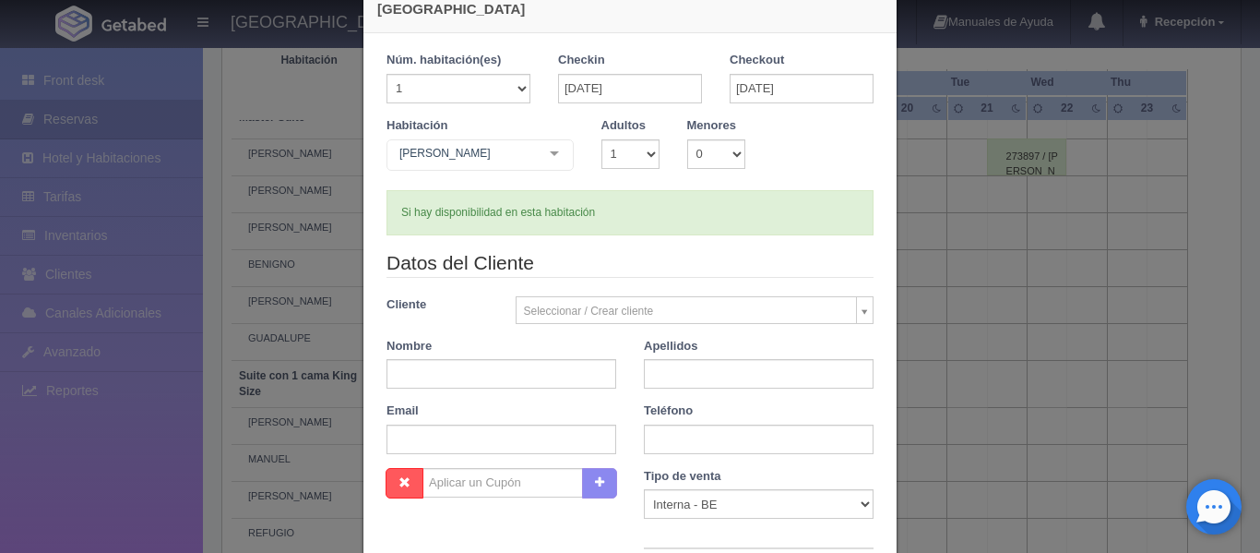
scroll to position [44, 0]
click at [646, 161] on select "1 2 3 4 5 6 7 8 9 10" at bounding box center [631, 153] width 58 height 30
select select "2"
click at [602, 138] on select "1 2 3 4 5 6 7 8 9 10" at bounding box center [631, 153] width 58 height 30
checkbox input "false"
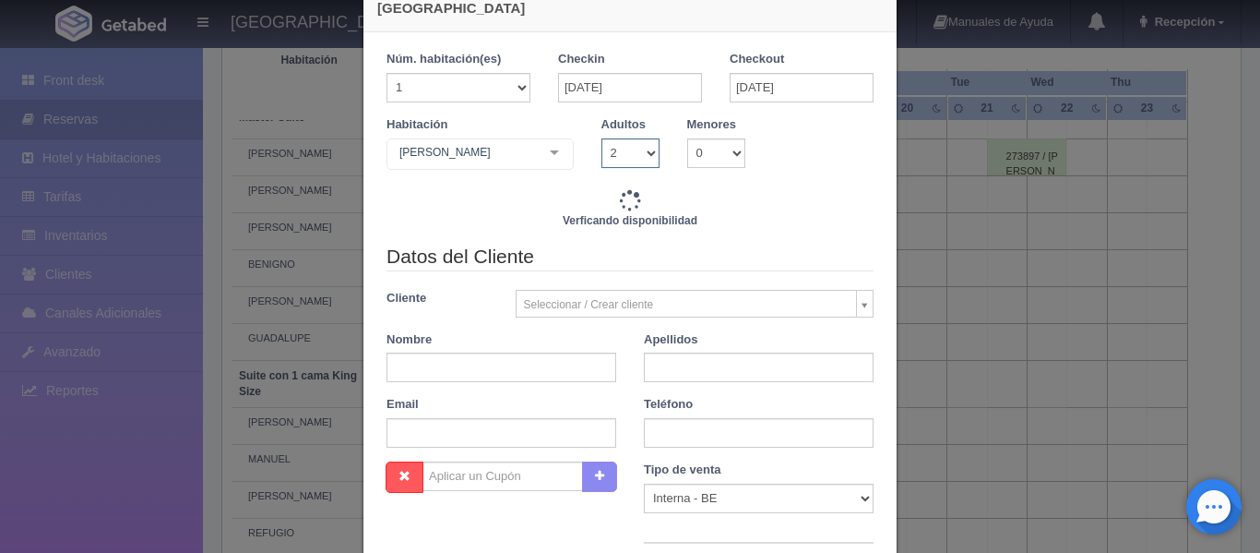
type input "16940.00"
checkbox input "false"
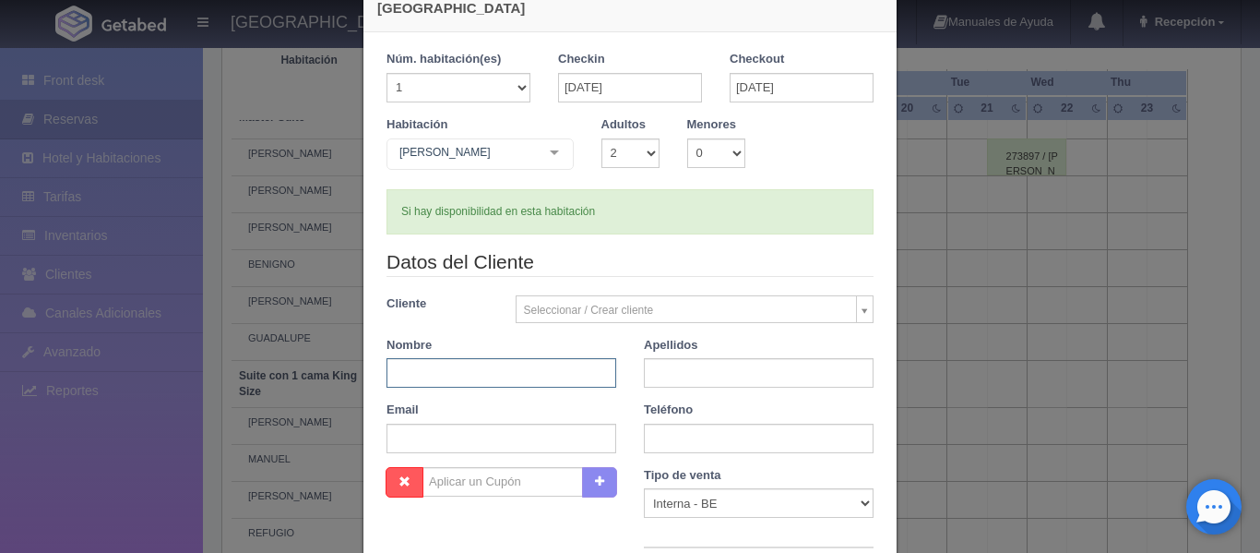
click at [519, 386] on input "text" at bounding box center [502, 373] width 230 height 30
type input "JENNIFER"
click at [691, 369] on input "text" at bounding box center [759, 373] width 230 height 30
type input "HERNANDEZ"
click at [707, 436] on input "text" at bounding box center [759, 438] width 230 height 30
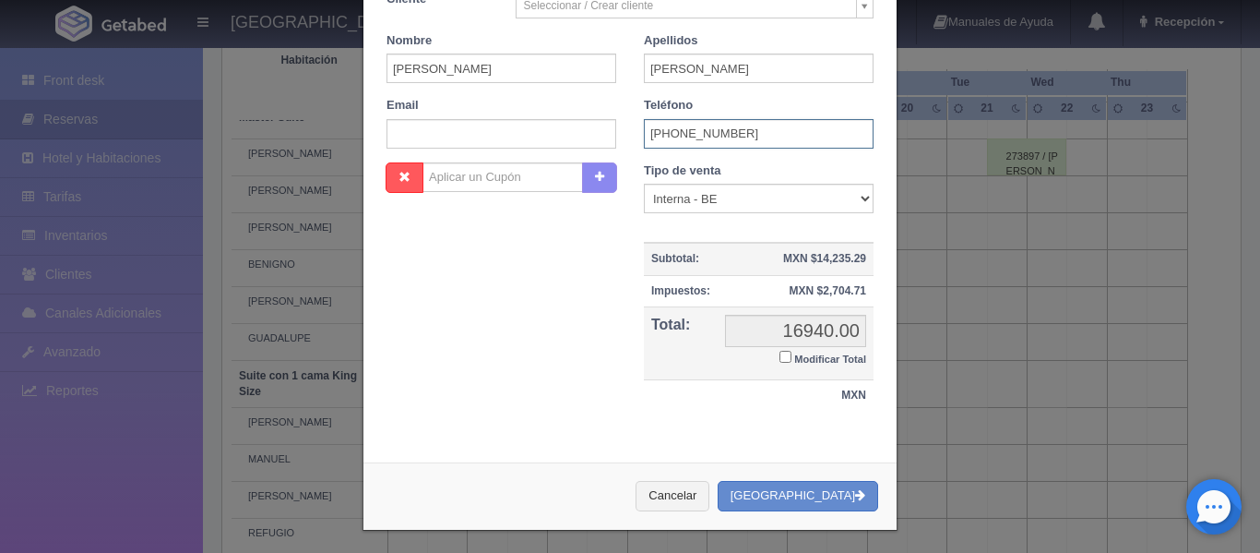
scroll to position [351, 0]
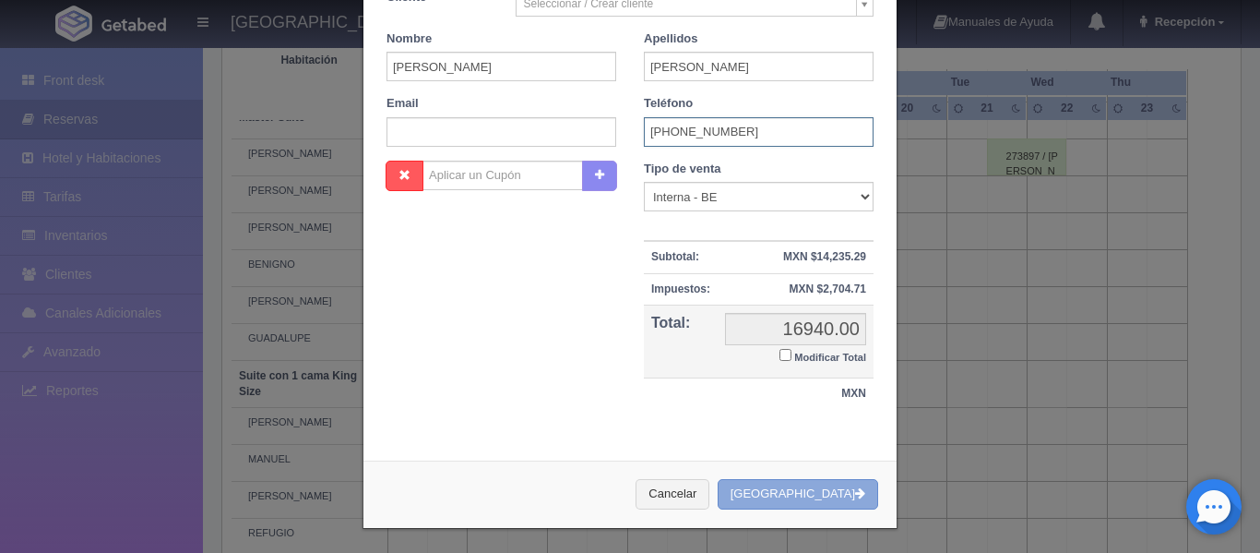
type input "+18183982441"
click at [791, 483] on button "[GEOGRAPHIC_DATA]" at bounding box center [798, 494] width 161 height 30
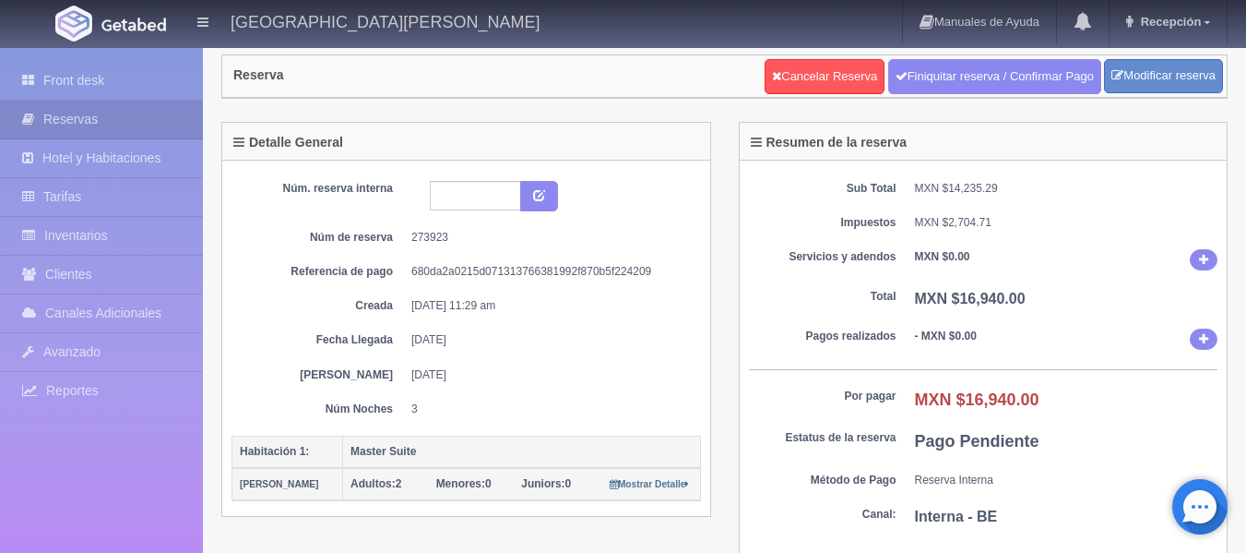
scroll to position [39, 0]
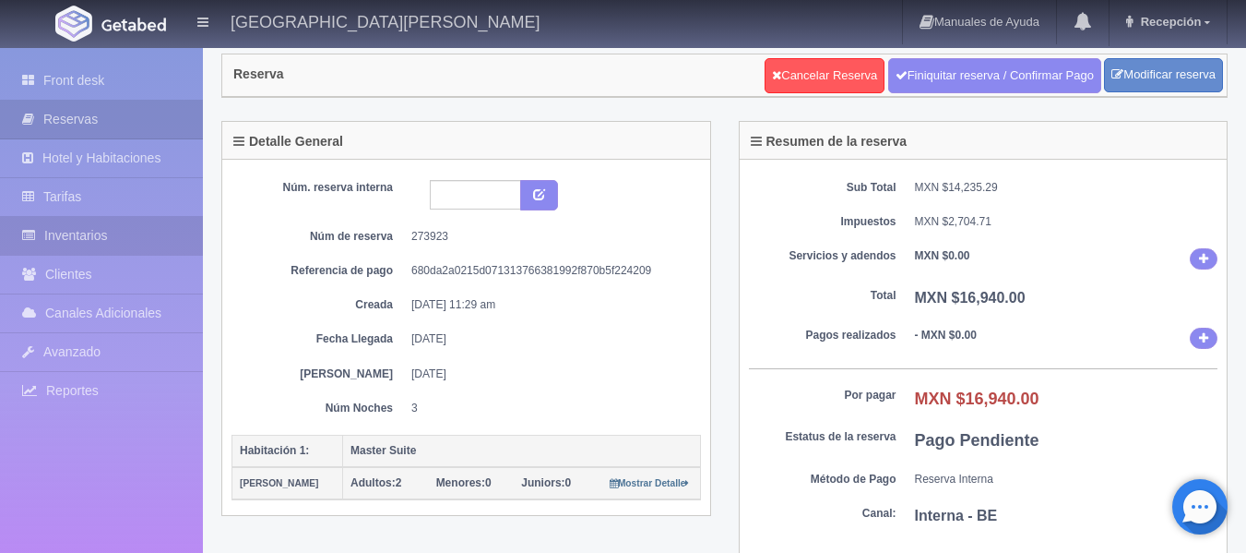
click at [134, 241] on link "Inventarios" at bounding box center [101, 236] width 203 height 38
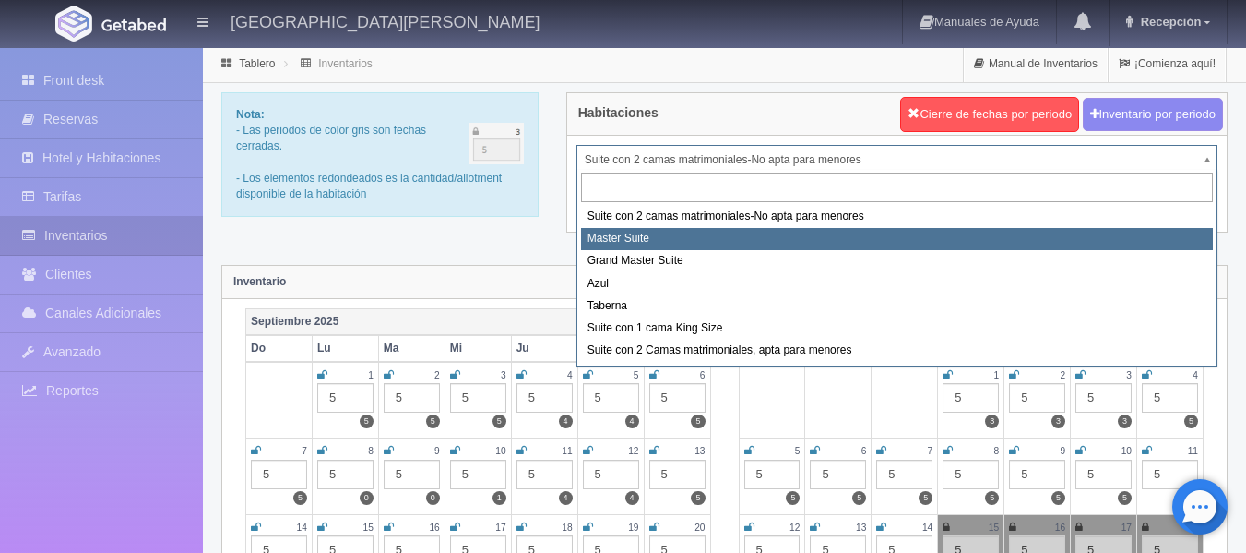
select select "1894"
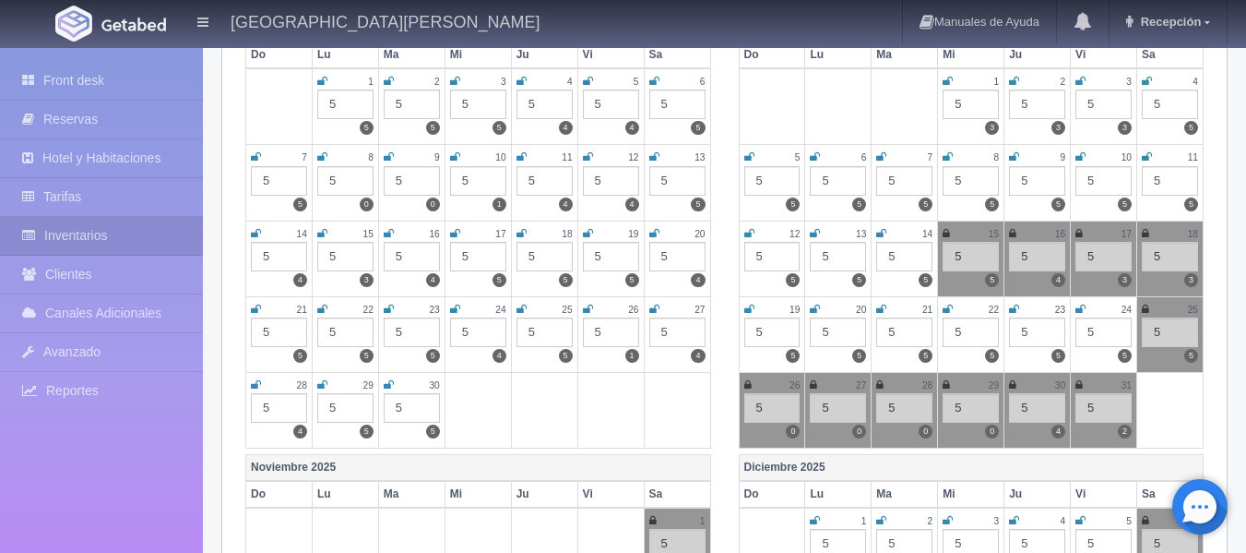
scroll to position [294, 0]
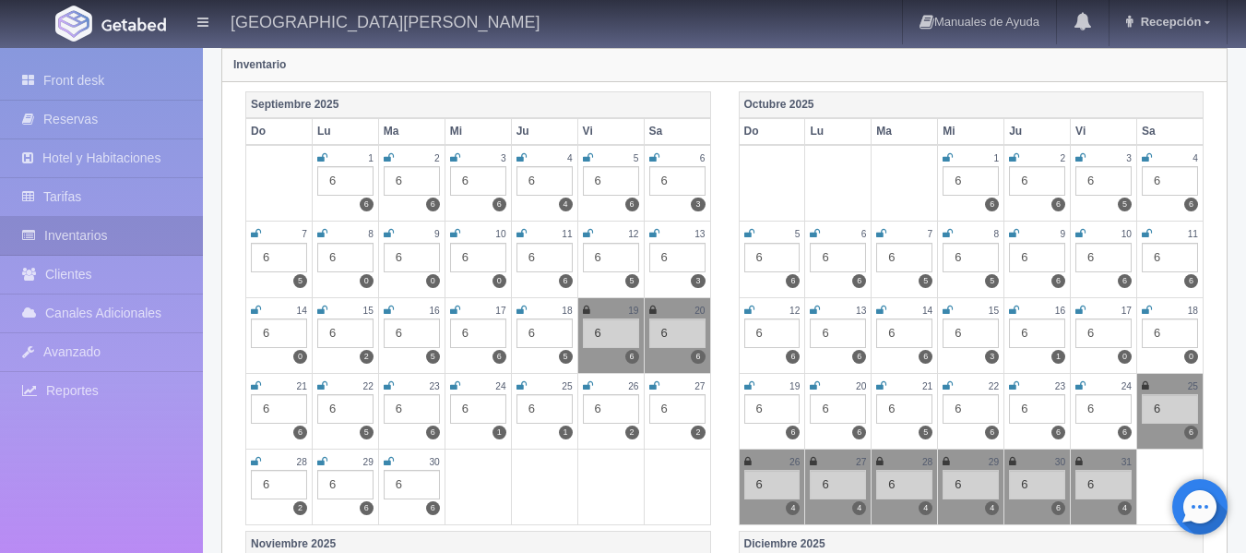
scroll to position [218, 0]
click at [947, 308] on icon at bounding box center [948, 309] width 10 height 11
click at [1016, 309] on icon at bounding box center [1014, 309] width 10 height 11
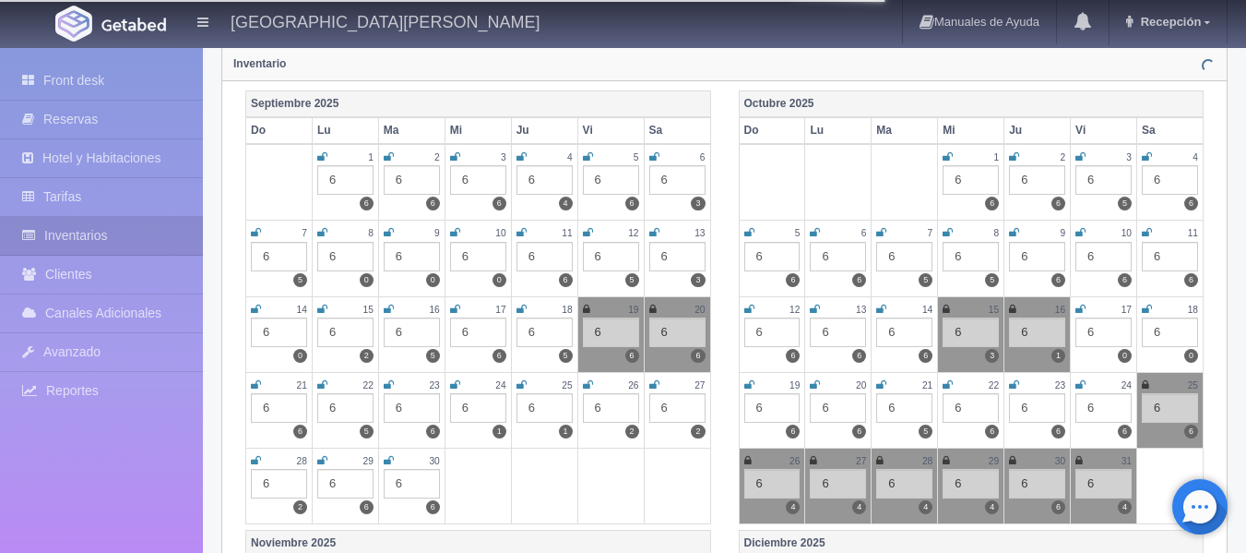
click at [1081, 311] on icon at bounding box center [1081, 309] width 10 height 11
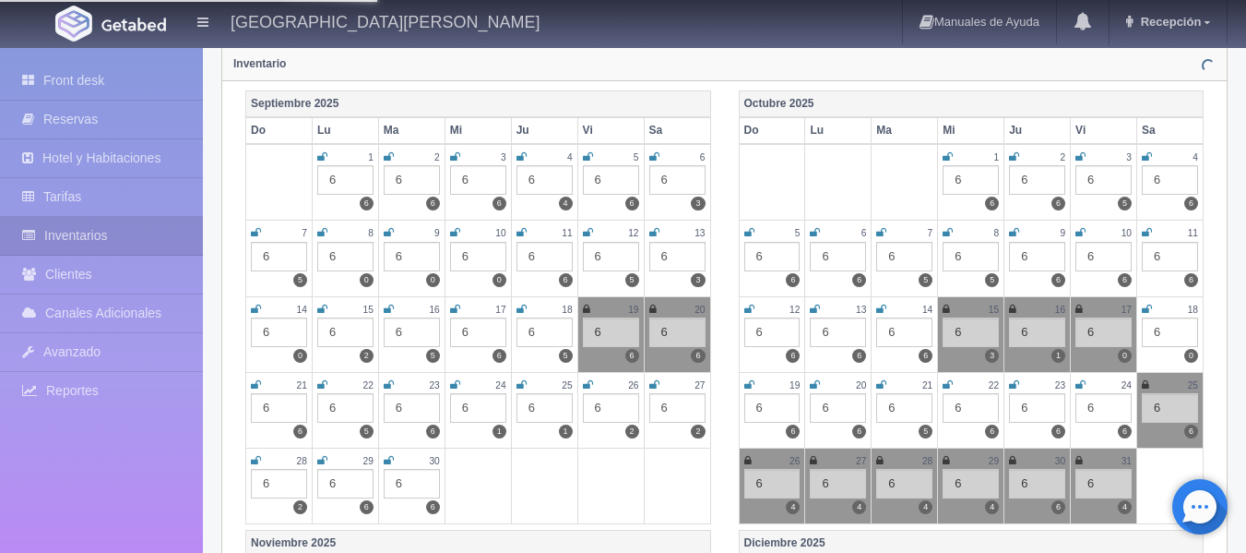
click at [1147, 310] on icon at bounding box center [1147, 309] width 10 height 11
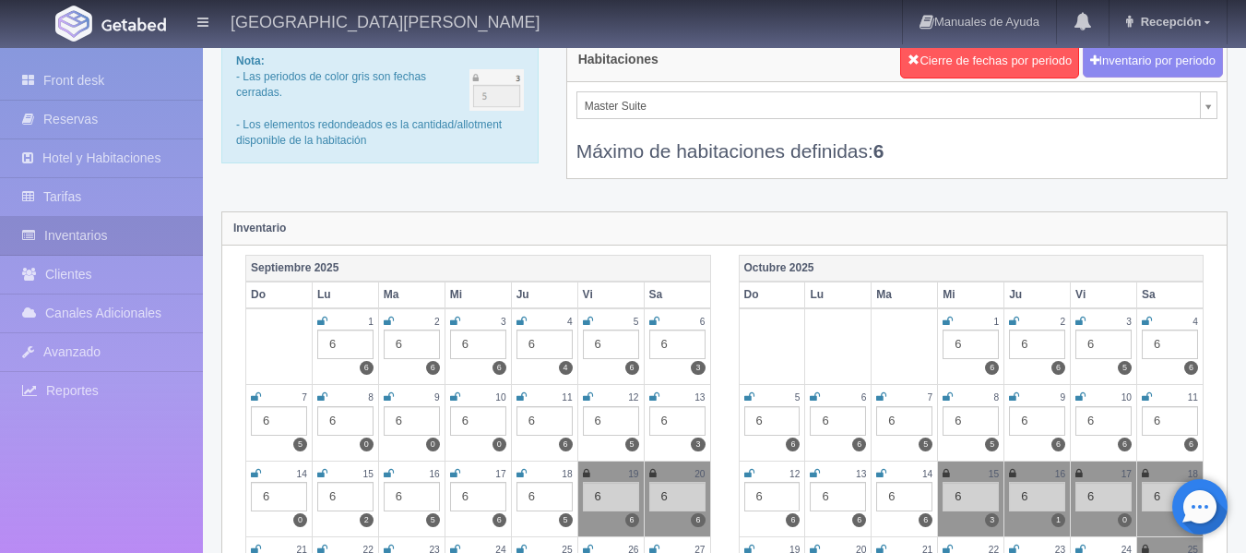
scroll to position [43, 0]
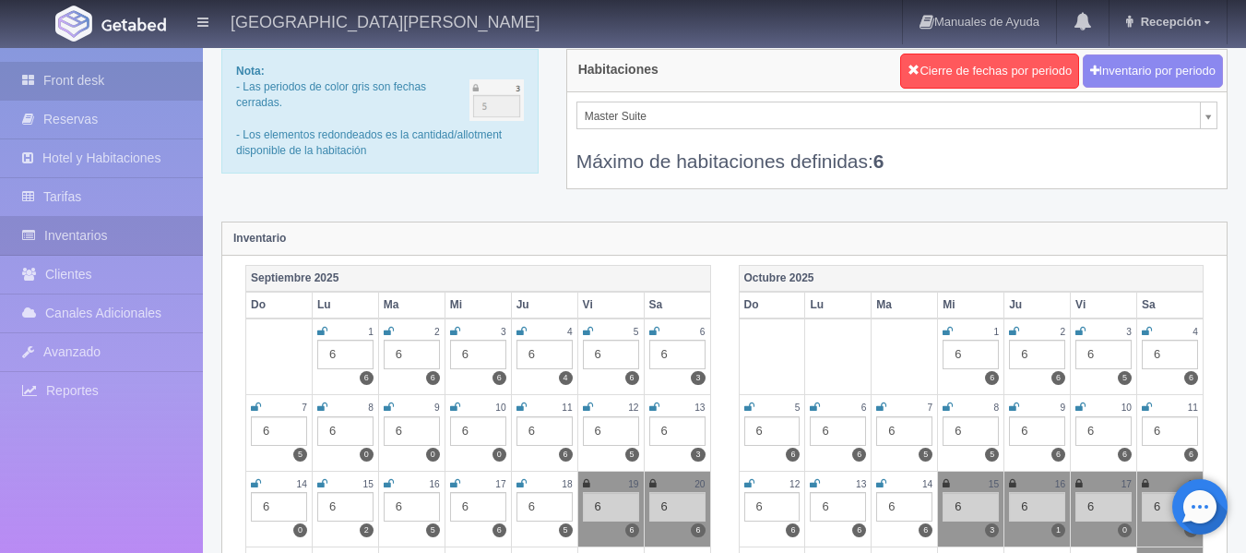
click at [102, 94] on link "Front desk" at bounding box center [101, 81] width 203 height 38
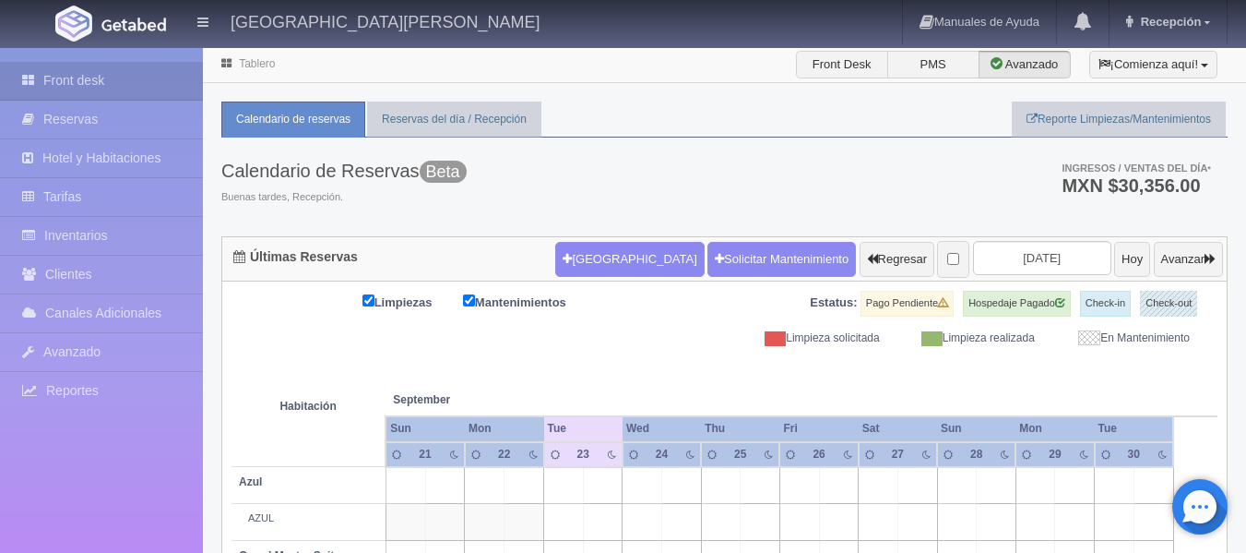
click at [906, 218] on div "Calendario de Reservas Beta Buenas tardes, Recepción. Ingresos / Ventas del día…" at bounding box center [724, 186] width 1007 height 99
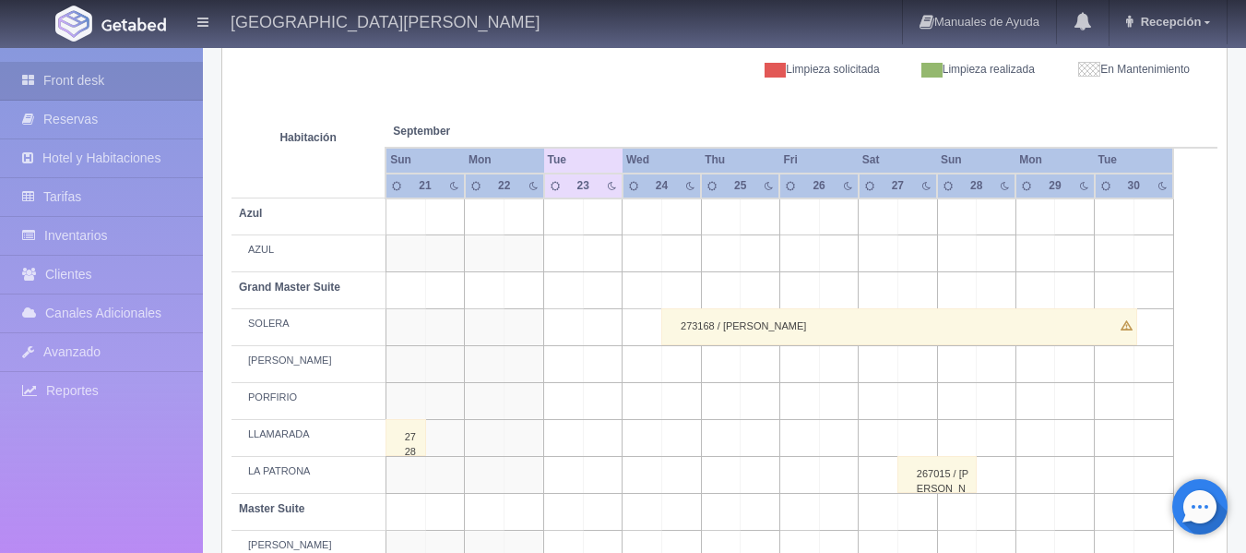
scroll to position [270, 0]
